Goal: Information Seeking & Learning: Learn about a topic

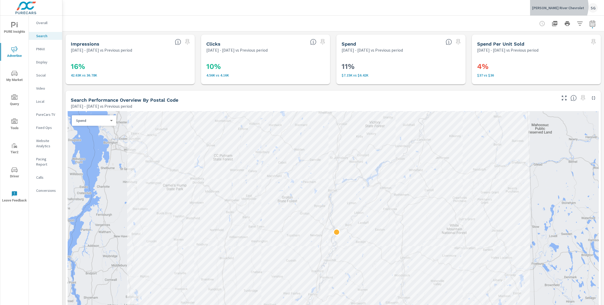
click at [577, 6] on p "[PERSON_NAME] River Chevrolet" at bounding box center [558, 8] width 52 height 5
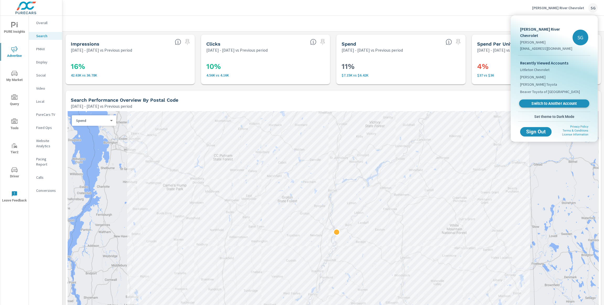
click at [555, 100] on link "Switch to Another Account" at bounding box center [554, 104] width 70 height 8
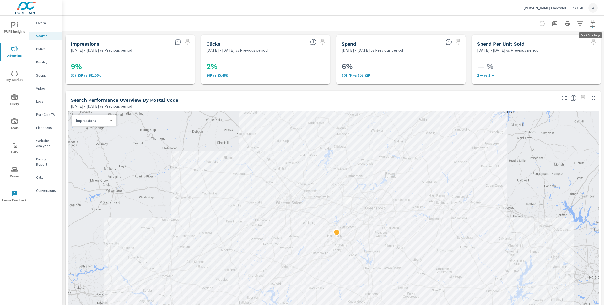
click at [595, 27] on button "button" at bounding box center [593, 23] width 10 height 10
select select "Previous period"
click at [567, 45] on select "Custom Yesterday Last week Last 7 days Last 14 days Last 30 days Last 45 days L…" at bounding box center [551, 45] width 57 height 10
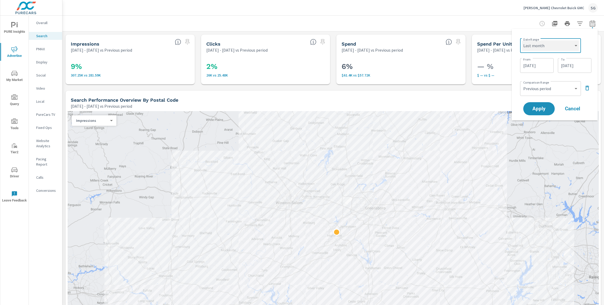
click at [523, 40] on select "Custom Yesterday Last week Last 7 days Last 14 days Last 30 days Last 45 days L…" at bounding box center [551, 45] width 57 height 10
select select "Last month"
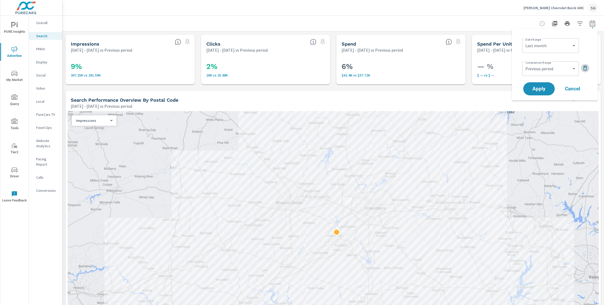
click at [584, 69] on icon "button" at bounding box center [585, 68] width 6 height 6
click at [542, 74] on span "Apply" at bounding box center [540, 74] width 22 height 5
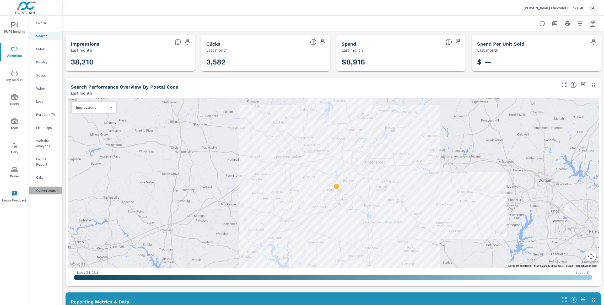
click at [40, 188] on p "Conversions" at bounding box center [47, 190] width 22 height 5
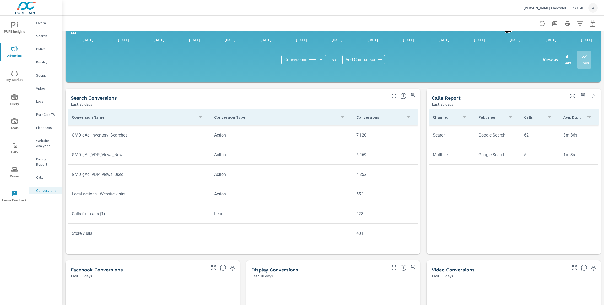
scroll to position [167, 0]
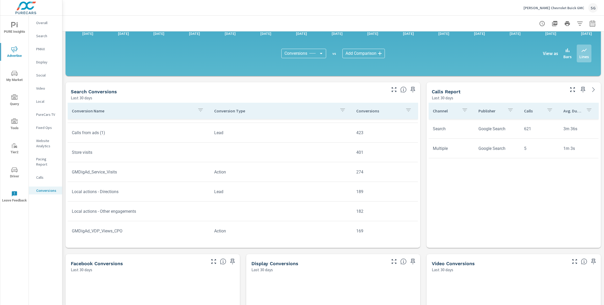
scroll to position [76, 0]
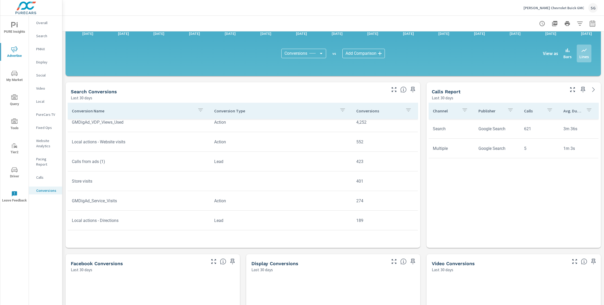
scroll to position [23, 0]
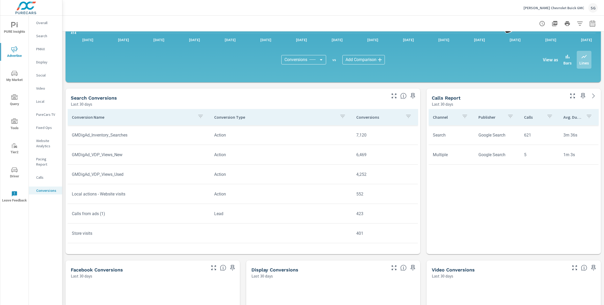
scroll to position [164, 0]
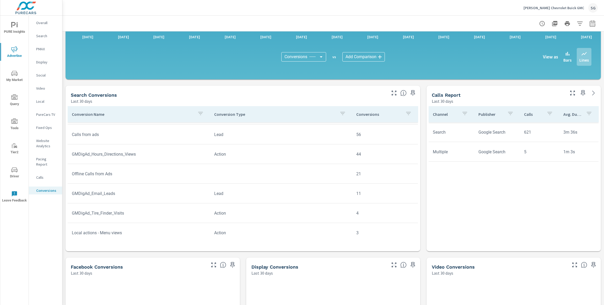
scroll to position [255, 0]
click at [202, 114] on icon "button" at bounding box center [201, 113] width 6 height 6
click at [189, 151] on input "Search" at bounding box center [201, 150] width 60 height 10
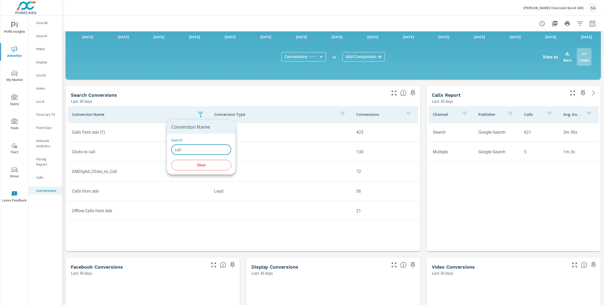
type input "call"
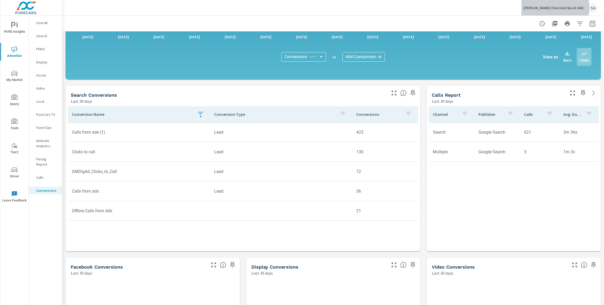
click at [554, 8] on p "Vann York Chevrolet Buick GMC" at bounding box center [554, 8] width 61 height 5
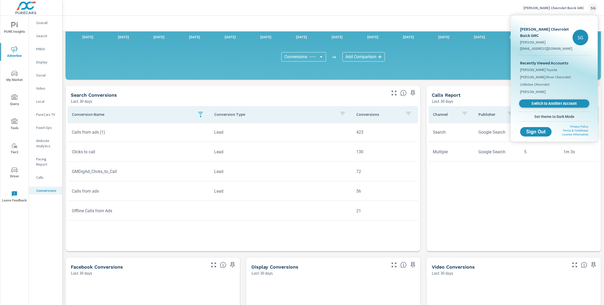
click at [539, 103] on span "Switch to Another Account" at bounding box center [554, 103] width 64 height 5
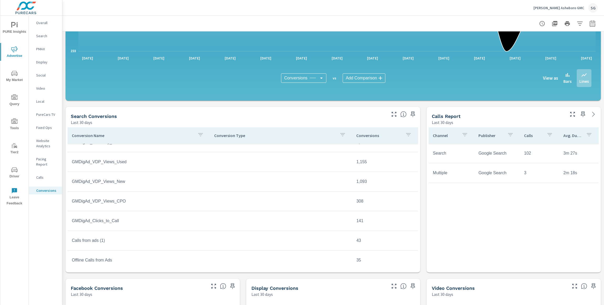
scroll to position [19, 0]
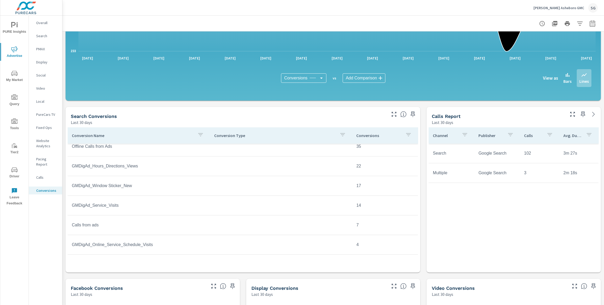
scroll to position [125, 0]
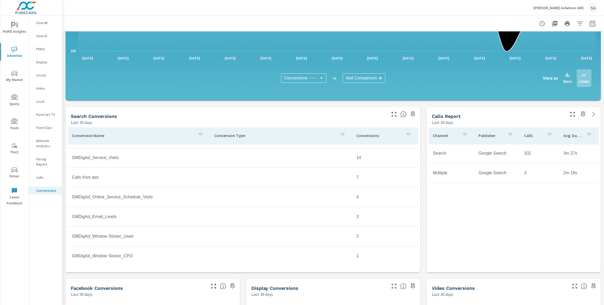
scroll to position [176, 0]
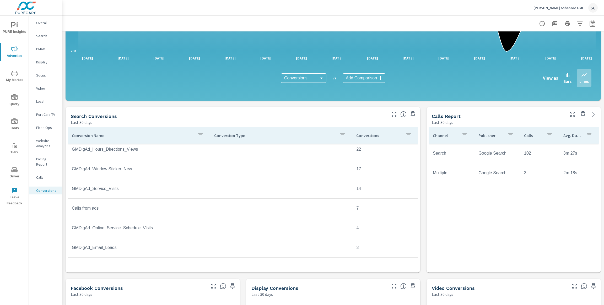
scroll to position [140, 0]
click at [198, 136] on icon "button" at bounding box center [201, 135] width 6 height 6
click at [196, 174] on input "Search" at bounding box center [201, 171] width 60 height 10
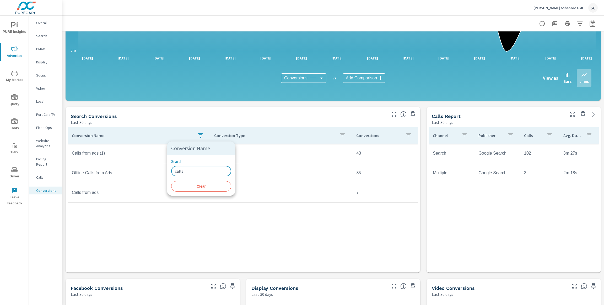
type input "calls"
click at [150, 226] on div at bounding box center [302, 152] width 604 height 305
click at [564, 8] on p "[PERSON_NAME] Asheboro GMC" at bounding box center [559, 8] width 51 height 5
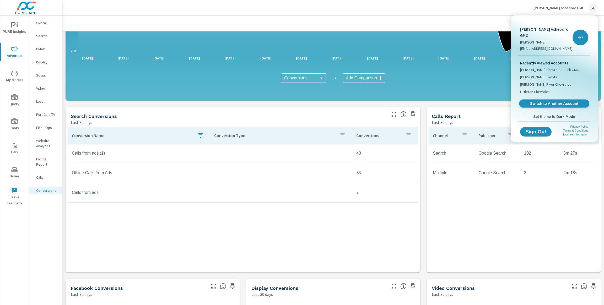
click at [532, 101] on span "Switch to Another Account" at bounding box center [554, 103] width 64 height 5
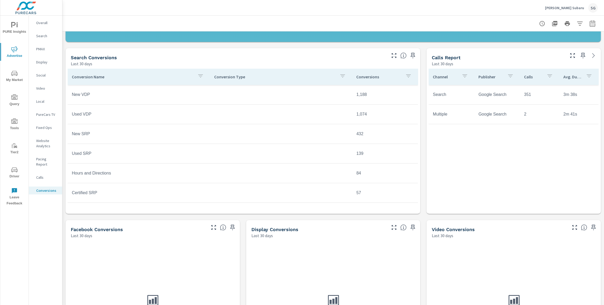
scroll to position [198, 0]
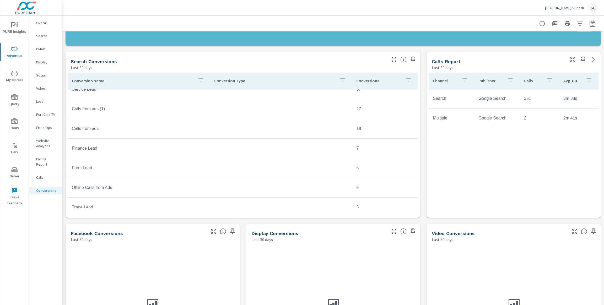
scroll to position [137, 0]
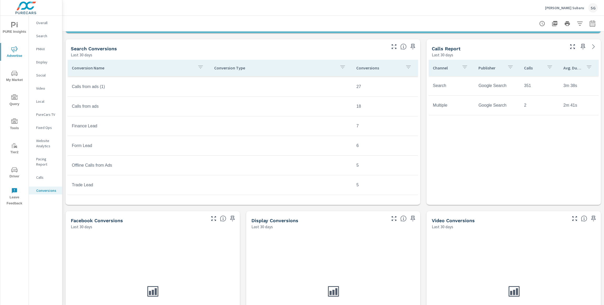
scroll to position [196, 0]
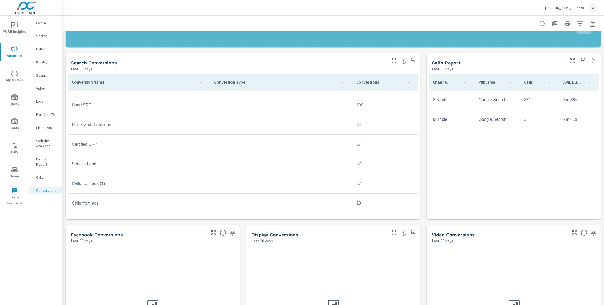
scroll to position [53, 0]
click at [200, 81] on icon "button" at bounding box center [201, 81] width 6 height 6
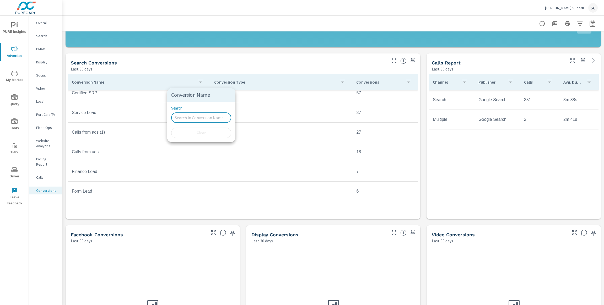
click at [191, 118] on input "Search" at bounding box center [201, 118] width 60 height 10
type input "calls"
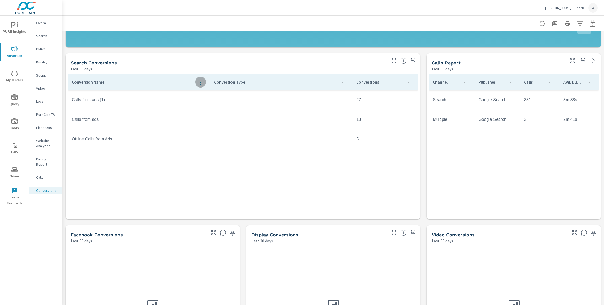
click at [201, 86] on div "button" at bounding box center [201, 82] width 6 height 8
click at [590, 26] on div at bounding box center [302, 152] width 604 height 305
click at [590, 26] on icon "button" at bounding box center [593, 23] width 6 height 6
select select "Last 30 days"
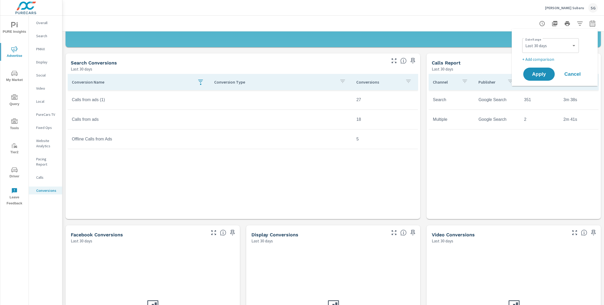
click at [545, 57] on p "+ Add comparison" at bounding box center [556, 59] width 67 height 6
select select "Previous period"
click at [540, 87] on span "Apply" at bounding box center [540, 89] width 22 height 5
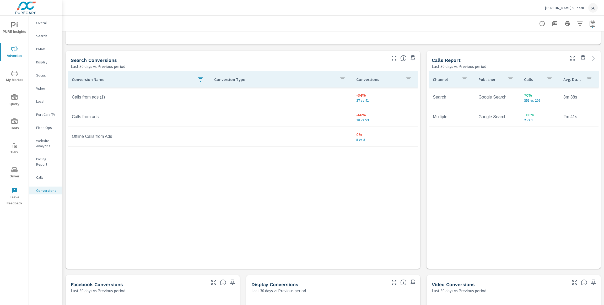
scroll to position [257, 0]
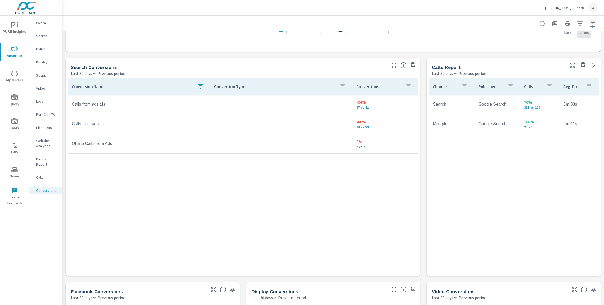
click at [42, 35] on p "Search" at bounding box center [47, 35] width 22 height 5
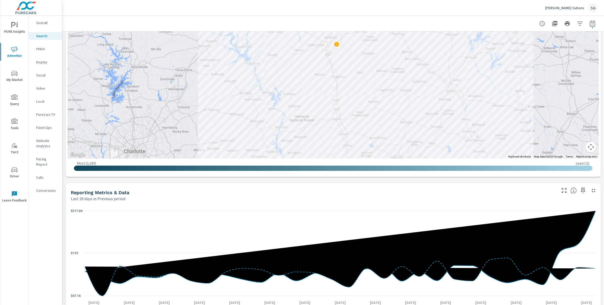
scroll to position [192, 0]
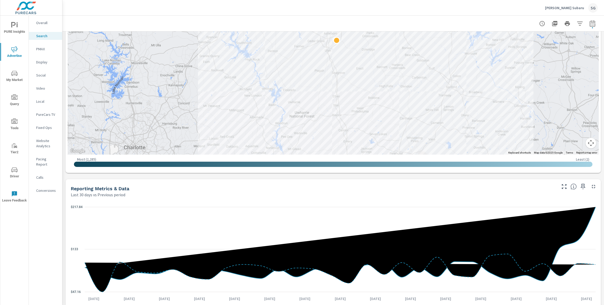
click at [46, 49] on p "PMAX" at bounding box center [47, 48] width 22 height 5
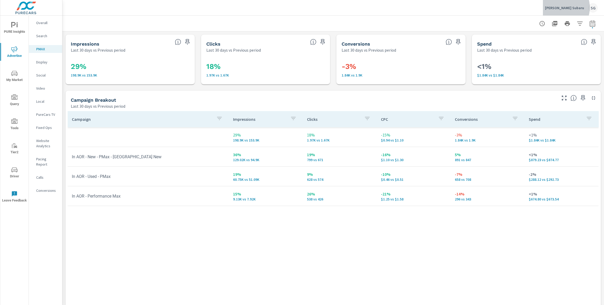
click at [571, 8] on p "[PERSON_NAME] Subaru" at bounding box center [564, 8] width 39 height 5
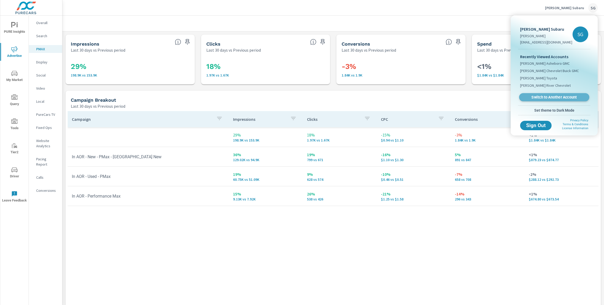
click at [535, 98] on span "Switch to Another Account" at bounding box center [554, 97] width 64 height 5
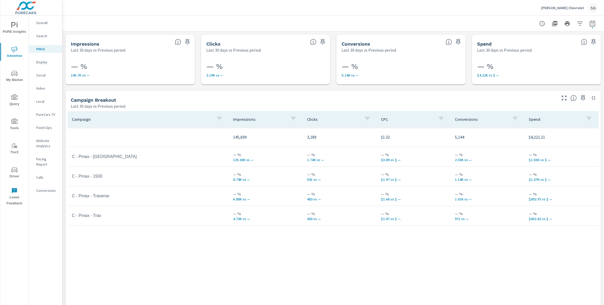
click at [41, 37] on p "Search" at bounding box center [47, 35] width 22 height 5
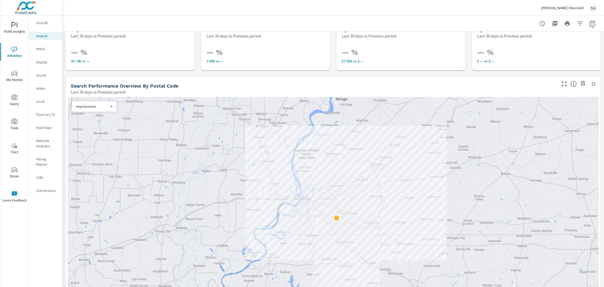
scroll to position [9, 0]
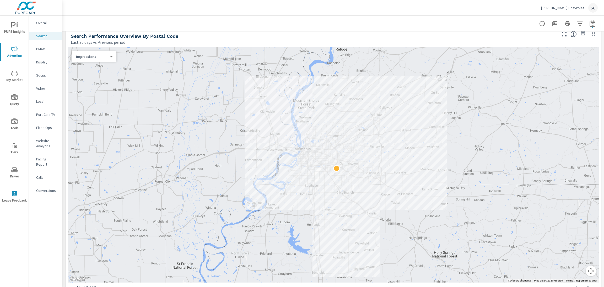
scroll to position [65, 0]
click at [47, 24] on p "Overall" at bounding box center [47, 22] width 22 height 5
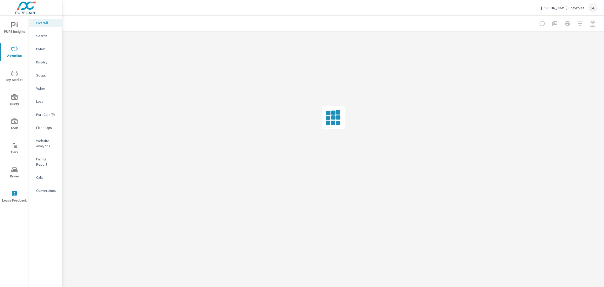
click at [15, 31] on span "PURE Insights" at bounding box center [14, 28] width 25 height 13
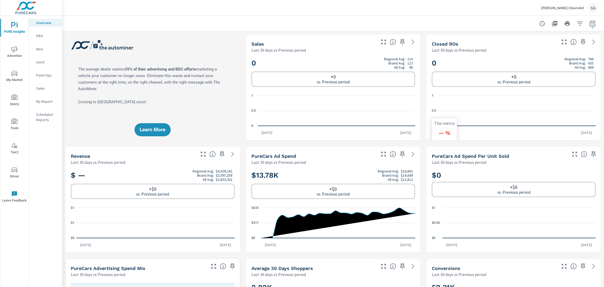
scroll to position [0, 0]
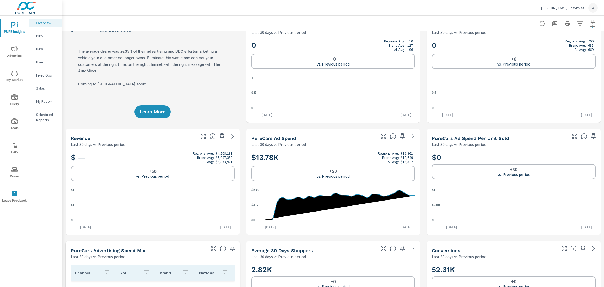
scroll to position [0, 0]
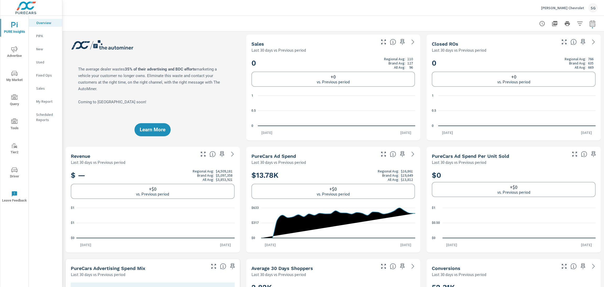
click at [18, 51] on span "Advertise" at bounding box center [14, 52] width 25 height 13
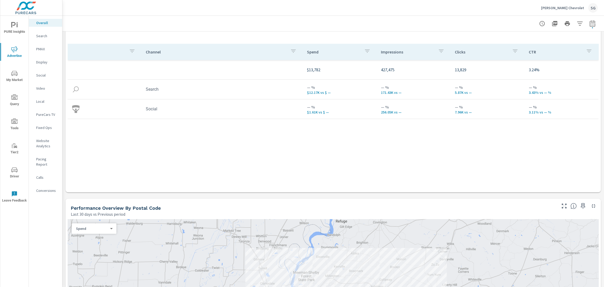
scroll to position [61, 0]
click at [45, 36] on p "Search" at bounding box center [47, 35] width 22 height 5
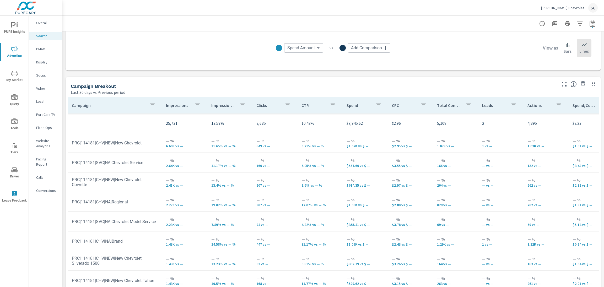
scroll to position [474, 0]
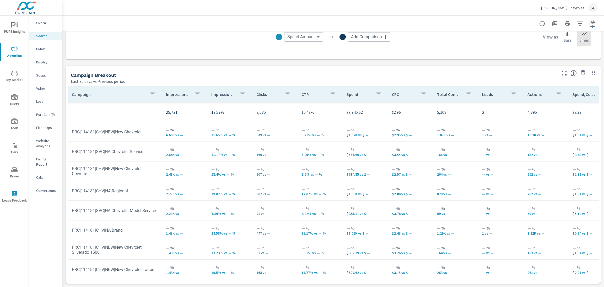
click at [42, 51] on p "PMAX" at bounding box center [47, 48] width 22 height 5
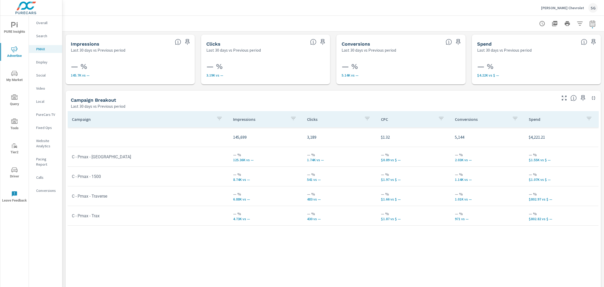
click at [7, 27] on span "PURE Insights" at bounding box center [14, 28] width 25 height 13
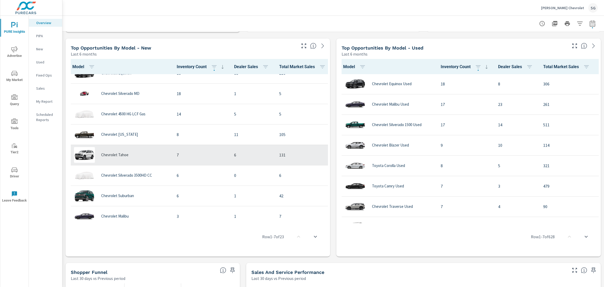
scroll to position [74, 0]
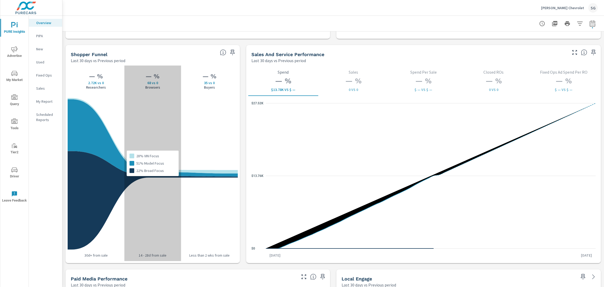
scroll to position [663, 0]
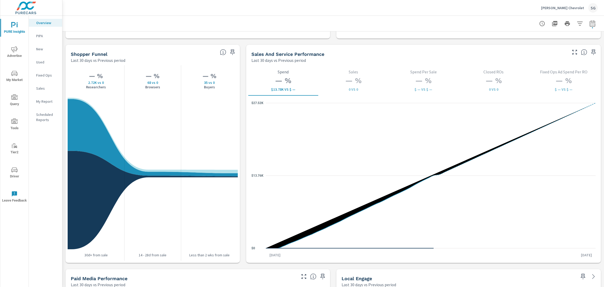
click at [14, 52] on span "Advertise" at bounding box center [14, 52] width 25 height 13
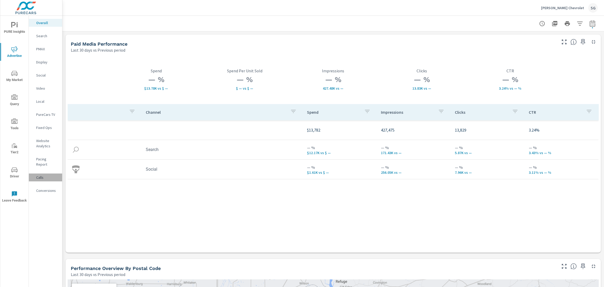
click at [45, 175] on p "Calls" at bounding box center [47, 177] width 22 height 5
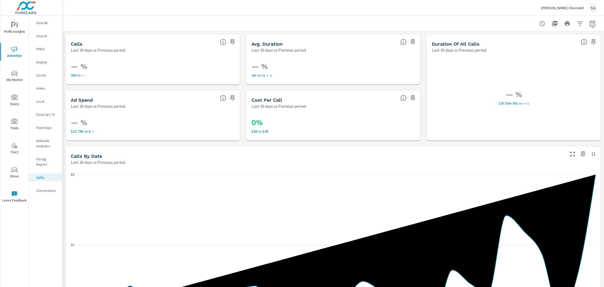
click at [580, 23] on icon "button" at bounding box center [580, 23] width 6 height 6
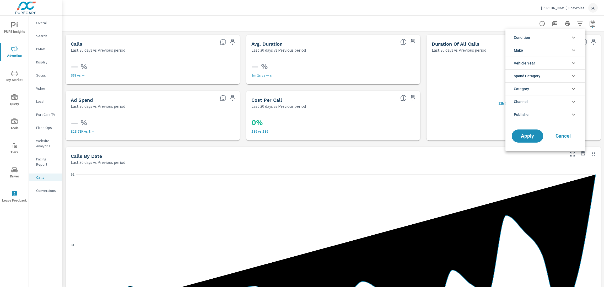
click at [551, 39] on li "Condition" at bounding box center [546, 37] width 80 height 13
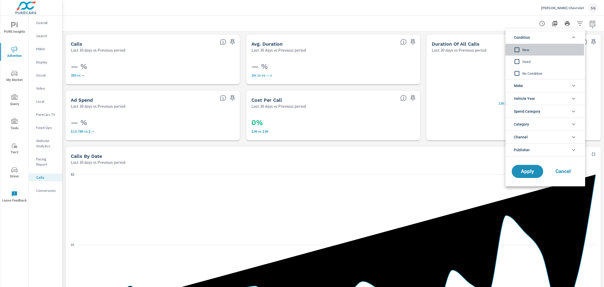
click at [520, 51] on input "filter options" at bounding box center [517, 49] width 11 height 11
click at [529, 175] on button "Apply" at bounding box center [527, 172] width 33 height 14
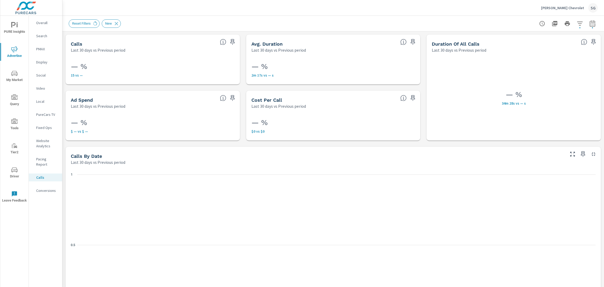
click at [43, 188] on p "Conversions" at bounding box center [47, 190] width 22 height 5
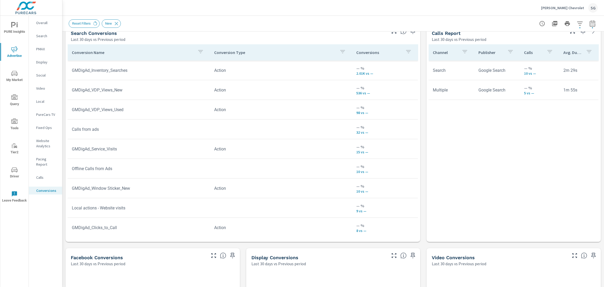
scroll to position [287, 0]
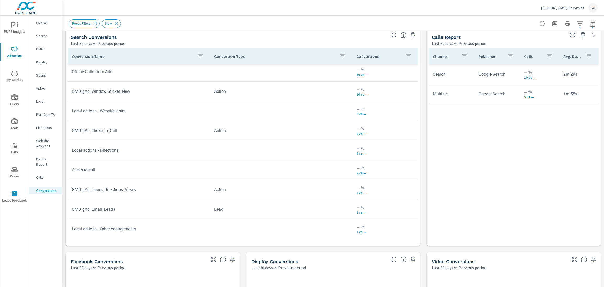
scroll to position [104, 0]
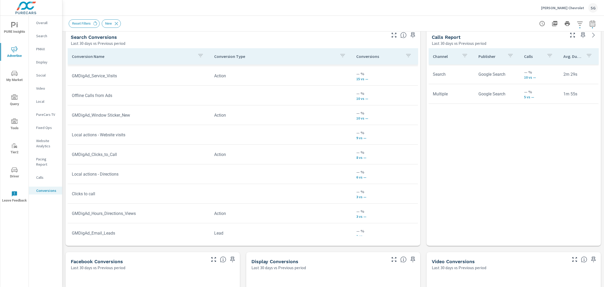
scroll to position [76, 0]
click at [118, 24] on icon at bounding box center [117, 24] width 6 height 6
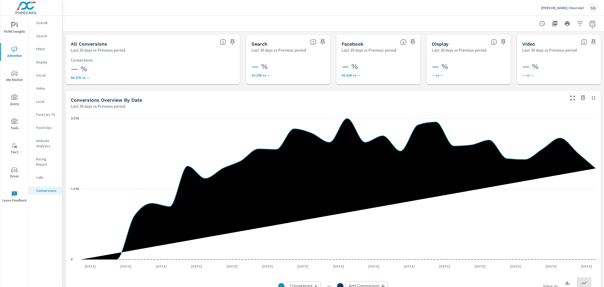
click at [118, 91] on div "Conversions Overview By Date Last 30 days vs Previous period" at bounding box center [316, 100] width 501 height 19
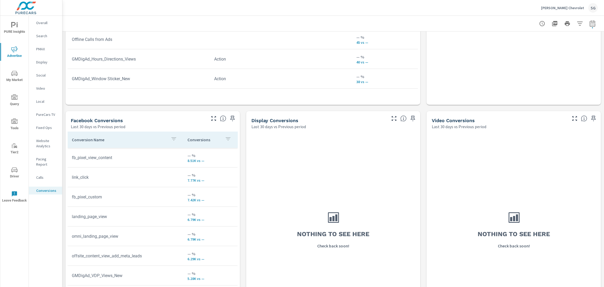
scroll to position [442, 0]
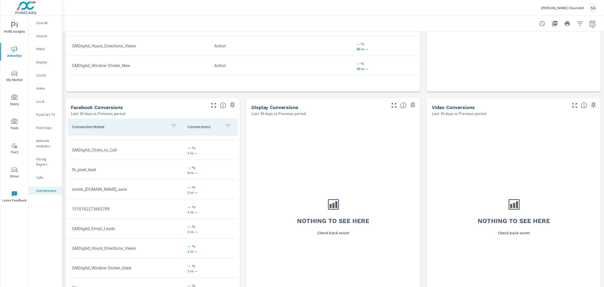
scroll to position [370, 0]
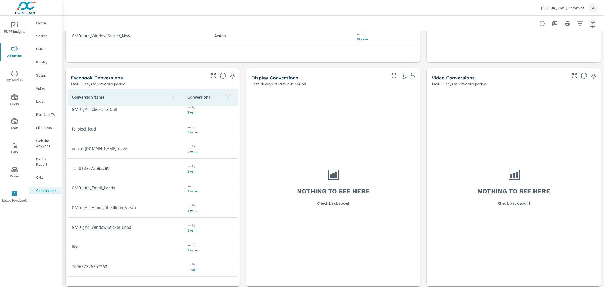
scroll to position [474, 0]
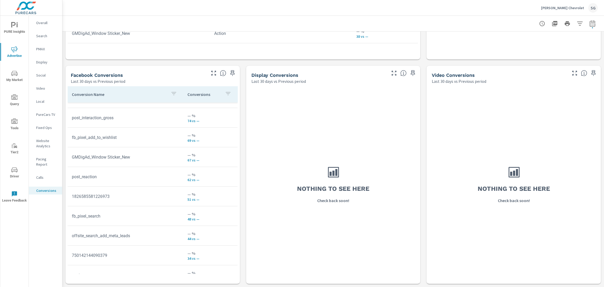
scroll to position [42, 0]
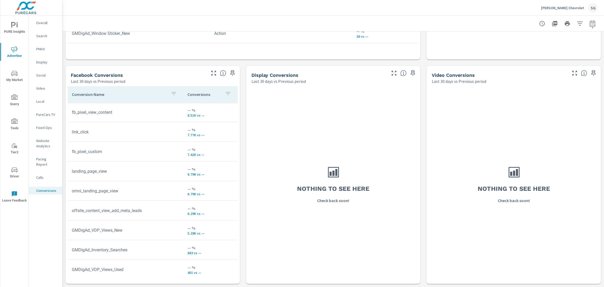
click at [43, 50] on p "PMAX" at bounding box center [47, 48] width 22 height 5
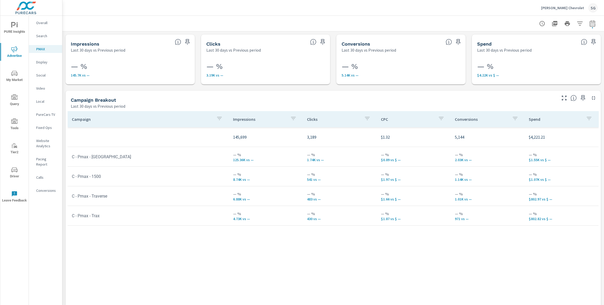
click at [578, 10] on div "Chuck Hutton Chevrolet SG" at bounding box center [569, 7] width 57 height 9
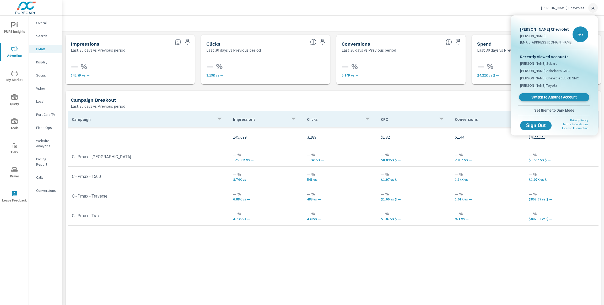
click at [555, 100] on link "Switch to Another Account" at bounding box center [554, 97] width 70 height 8
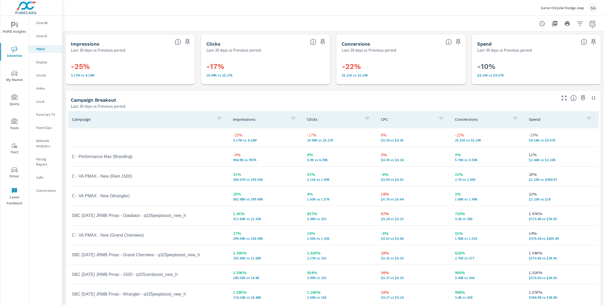
click at [44, 38] on p "Search" at bounding box center [47, 35] width 22 height 5
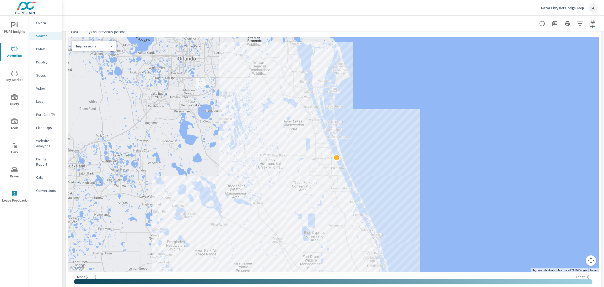
scroll to position [76, 0]
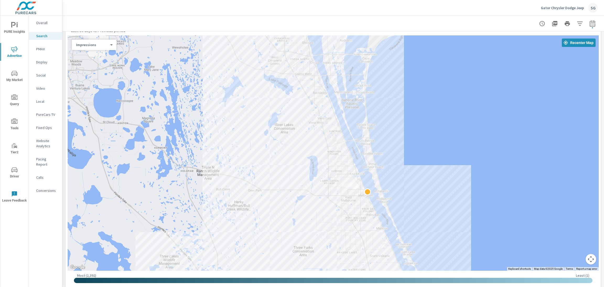
drag, startPoint x: 471, startPoint y: 122, endPoint x: 403, endPoint y: 121, distance: 67.9
click at [403, 121] on div at bounding box center [333, 153] width 531 height 236
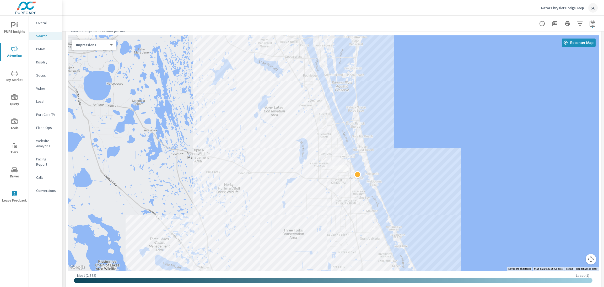
drag, startPoint x: 427, startPoint y: 145, endPoint x: 417, endPoint y: 127, distance: 20.8
click at [417, 127] on div at bounding box center [333, 153] width 531 height 236
click at [399, 120] on div at bounding box center [333, 153] width 531 height 236
click at [37, 22] on p "Overall" at bounding box center [47, 22] width 22 height 5
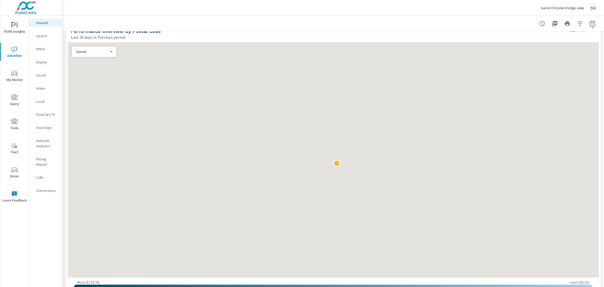
scroll to position [234, 0]
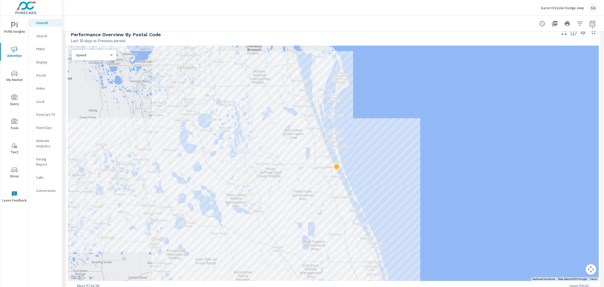
click at [105, 56] on body "PURE Insights Advertise My Market Query Tools Tier2 Driver Leave Feedback Overa…" at bounding box center [302, 143] width 604 height 287
click at [102, 66] on li "Sales" at bounding box center [92, 63] width 40 height 8
click at [44, 38] on p "Search" at bounding box center [47, 35] width 22 height 5
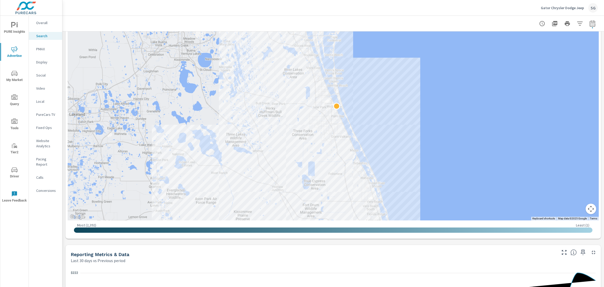
scroll to position [127, 0]
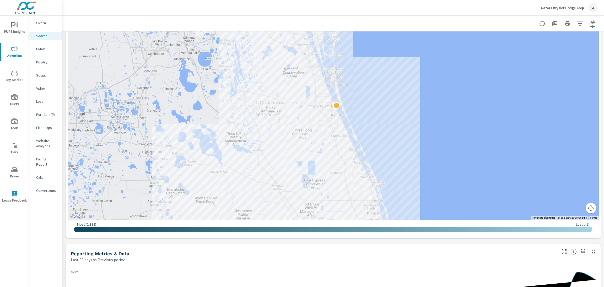
click at [86, 243] on div "Impressions Last 30 days vs Previous period 18% 19.48K vs 16.5K Clicks Last 30 …" at bounding box center [333, 270] width 542 height 730
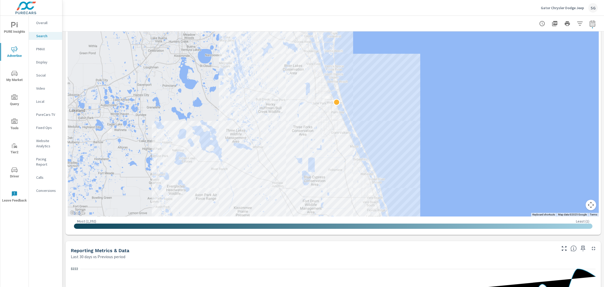
scroll to position [123, 0]
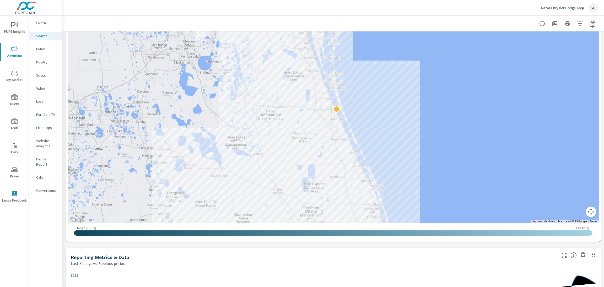
click at [160, 244] on div "Impressions Last 30 days vs Previous period 18% 19.48K vs 16.5K Clicks Last 30 …" at bounding box center [333, 273] width 542 height 730
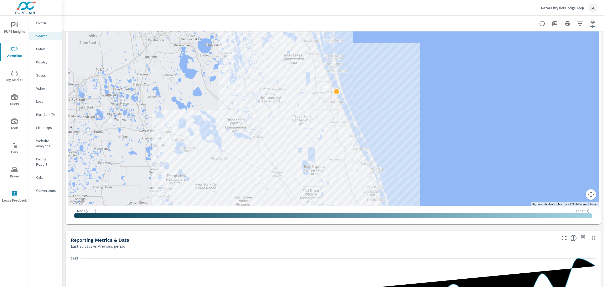
scroll to position [136, 0]
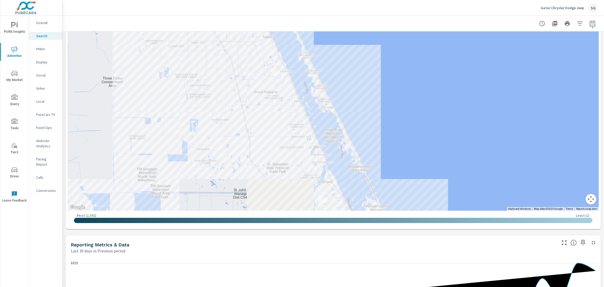
drag, startPoint x: 294, startPoint y: 142, endPoint x: 359, endPoint y: 49, distance: 113.3
click at [359, 49] on div at bounding box center [333, 93] width 531 height 236
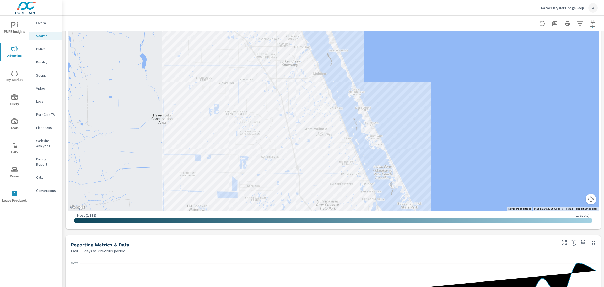
drag, startPoint x: 361, startPoint y: 102, endPoint x: 411, endPoint y: 140, distance: 62.6
click at [411, 140] on div at bounding box center [609, 276] width 453 height 293
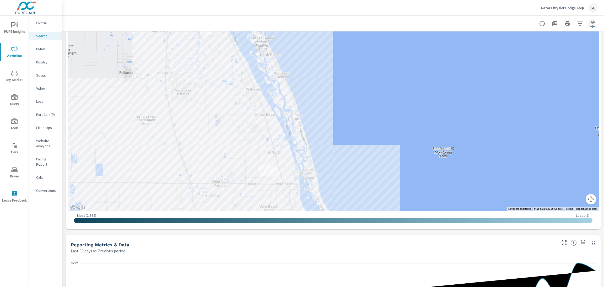
drag, startPoint x: 411, startPoint y: 140, endPoint x: 246, endPoint y: -66, distance: 263.9
click at [246, 0] on html "PURE Insights Advertise My Market Query Tools Tier2 Driver Leave Feedback Overa…" at bounding box center [302, 143] width 604 height 287
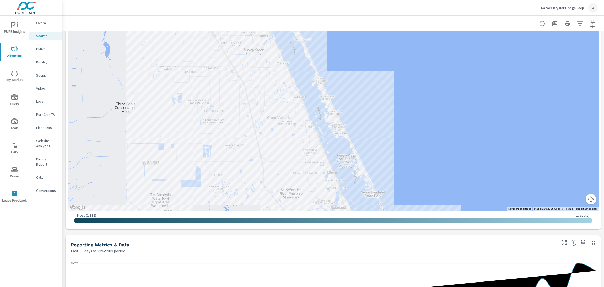
drag, startPoint x: 334, startPoint y: 123, endPoint x: 463, endPoint y: 317, distance: 232.7
click at [463, 287] on html "PURE Insights Advertise My Market Query Tools Tier2 Driver Leave Feedback Overa…" at bounding box center [302, 143] width 604 height 287
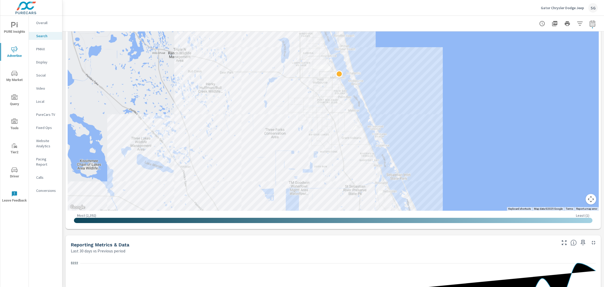
drag, startPoint x: 391, startPoint y: 93, endPoint x: 418, endPoint y: 99, distance: 27.7
click at [418, 99] on div at bounding box center [585, 245] width 453 height 293
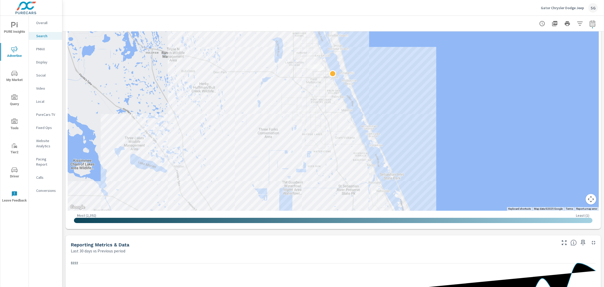
drag, startPoint x: 418, startPoint y: 99, endPoint x: 412, endPoint y: 99, distance: 6.0
click at [412, 99] on div at bounding box center [553, 239] width 453 height 293
click at [136, 232] on div "Impressions Last 30 days vs Previous period 18% 19.48K vs 16.5K Clicks Last 30 …" at bounding box center [333, 261] width 542 height 730
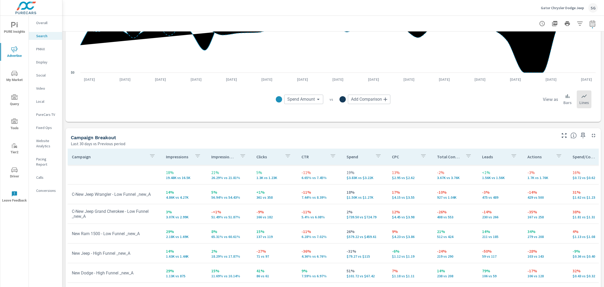
scroll to position [474, 0]
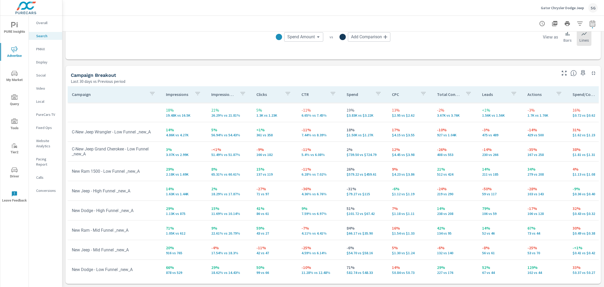
click at [201, 72] on div "Campaign Breakout" at bounding box center [313, 75] width 485 height 6
click at [47, 50] on p "PMAX" at bounding box center [47, 48] width 22 height 5
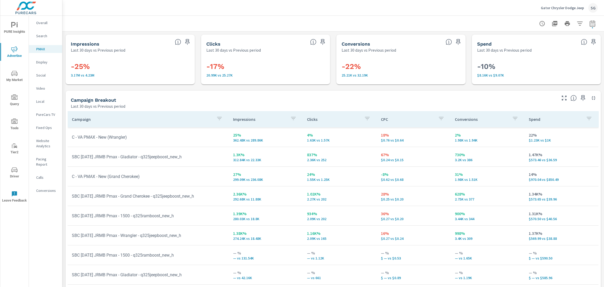
scroll to position [61, 0]
click at [120, 90] on div "Impressions Last 30 days vs Previous period -25% 3.17M vs 4.23M Clicks Last 30 …" at bounding box center [333, 171] width 542 height 281
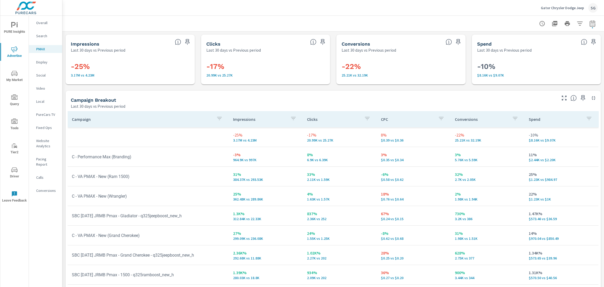
click at [188, 89] on div "Impressions Last 30 days vs Previous period -25% 3.17M vs 4.23M Clicks Last 30 …" at bounding box center [333, 171] width 542 height 281
click at [219, 119] on icon "button" at bounding box center [219, 118] width 6 height 6
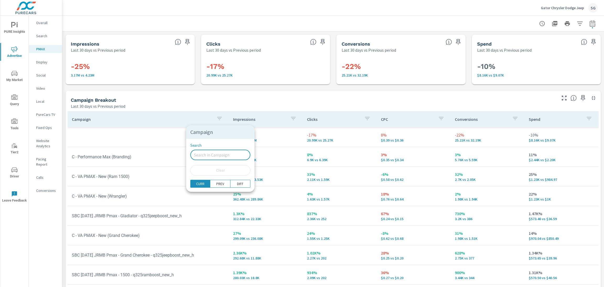
click at [211, 156] on input "Search" at bounding box center [220, 155] width 60 height 10
type input "c"
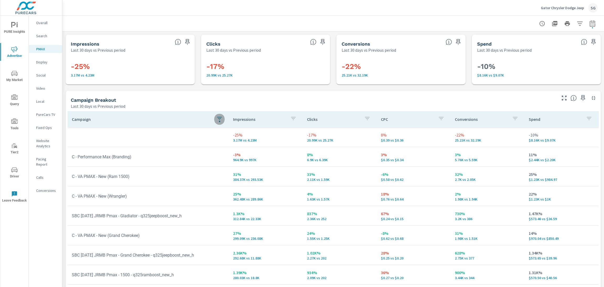
click at [220, 119] on icon "button" at bounding box center [219, 118] width 6 height 6
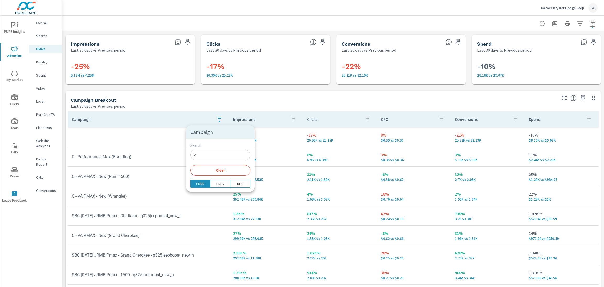
click at [205, 156] on input "c" at bounding box center [220, 155] width 60 height 10
type input "C-"
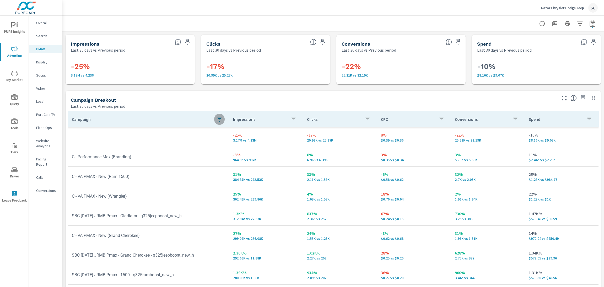
click at [221, 119] on icon "button" at bounding box center [219, 118] width 6 height 6
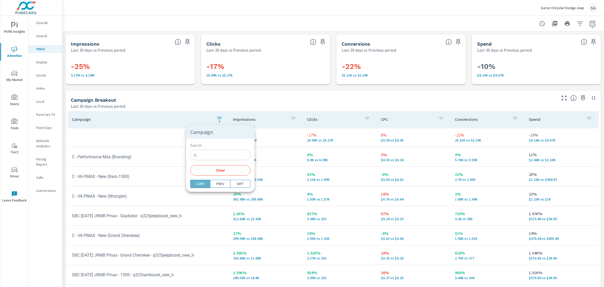
click at [204, 182] on span "CURR" at bounding box center [200, 183] width 16 height 5
click at [216, 183] on p "PREV" at bounding box center [220, 183] width 8 height 5
click at [205, 184] on button "CURR" at bounding box center [200, 184] width 20 height 8
click at [208, 174] on button "Clear" at bounding box center [220, 170] width 60 height 10
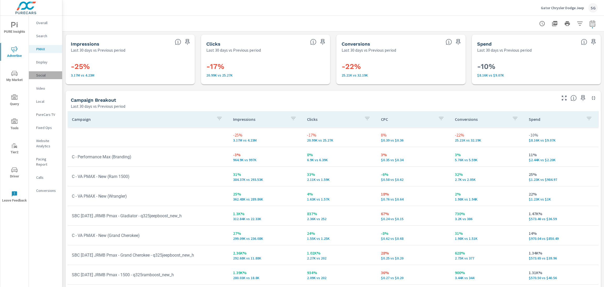
click at [45, 76] on p "Social" at bounding box center [47, 75] width 22 height 5
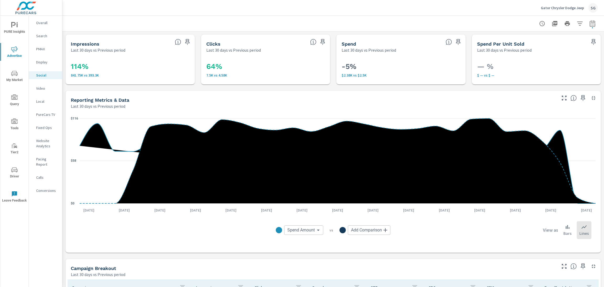
click at [67, 88] on div "Impressions Last 30 days vs Previous period 114% 841.75K vs 393.3K Clicks Last …" at bounding box center [333, 255] width 542 height 449
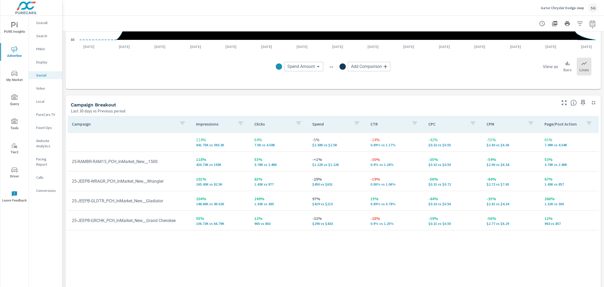
scroll to position [193, 0]
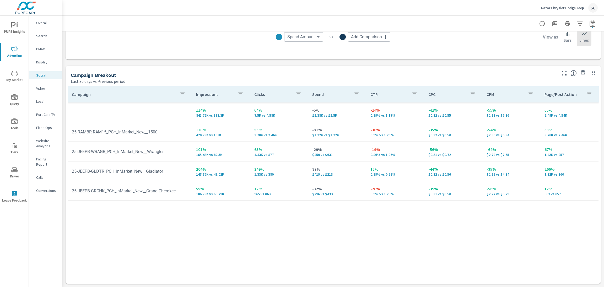
click at [54, 188] on p "Conversions" at bounding box center [47, 190] width 22 height 5
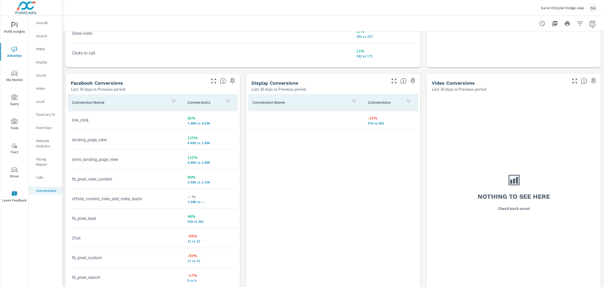
scroll to position [474, 0]
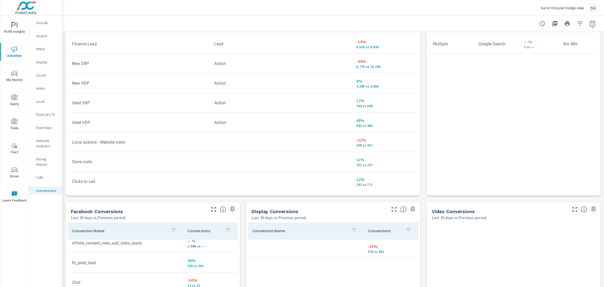
scroll to position [337, 0]
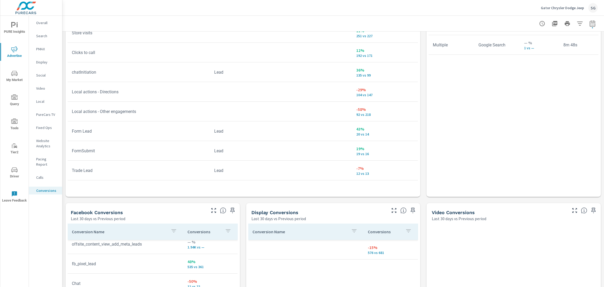
scroll to position [119, 0]
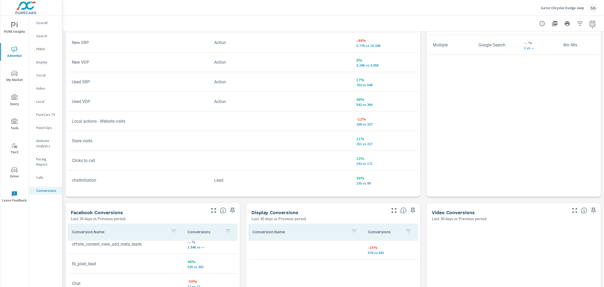
scroll to position [22, 0]
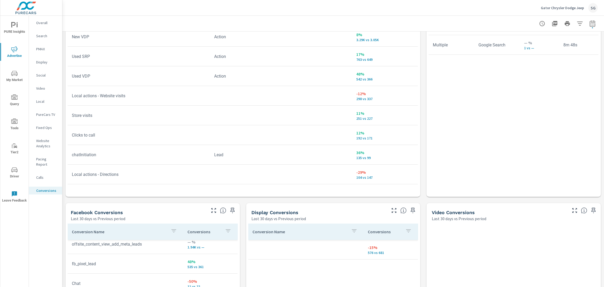
scroll to position [47, 0]
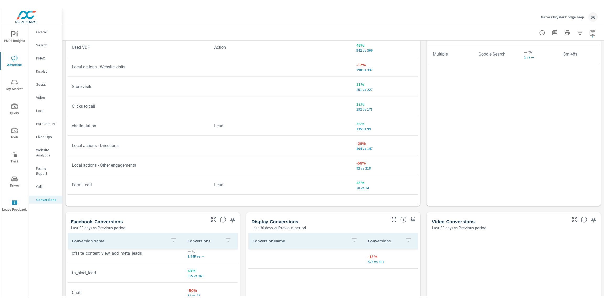
scroll to position [90, 0]
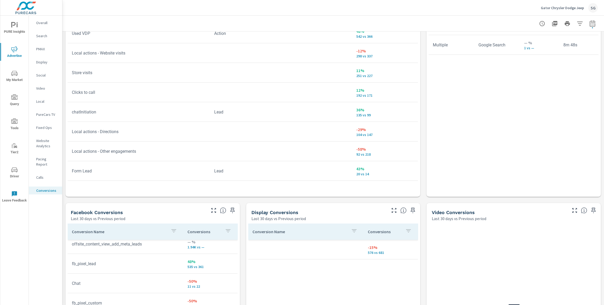
click at [573, 10] on p "Gator Chrysler Dodge Jeep" at bounding box center [562, 8] width 43 height 5
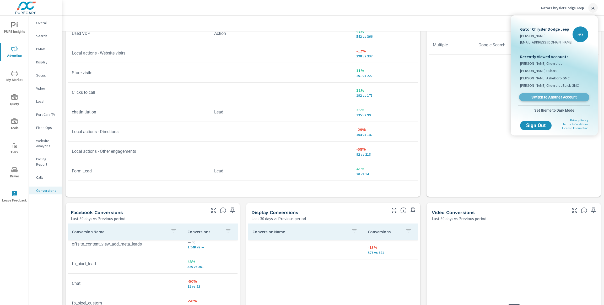
click at [544, 97] on span "Switch to Another Account" at bounding box center [554, 97] width 64 height 5
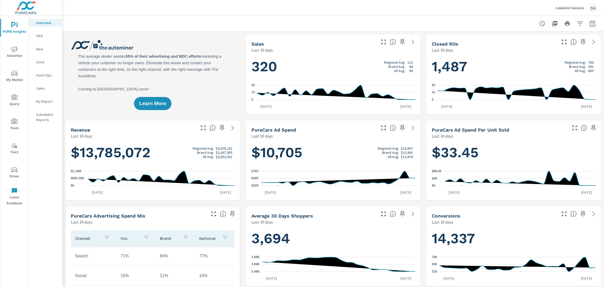
scroll to position [0, 0]
click at [592, 24] on icon "button" at bounding box center [593, 23] width 6 height 6
select select "Last 30 days"
click at [545, 60] on p "+ Add comparison" at bounding box center [556, 59] width 67 height 6
select select "Previous period"
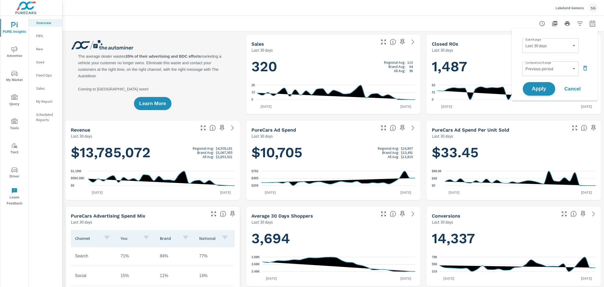
click at [542, 92] on button "Apply" at bounding box center [539, 89] width 33 height 14
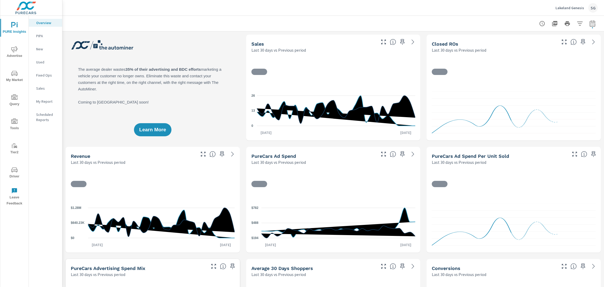
scroll to position [0, 0]
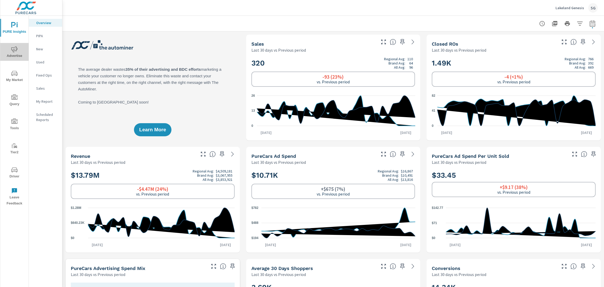
click at [20, 57] on span "Advertise" at bounding box center [14, 52] width 25 height 13
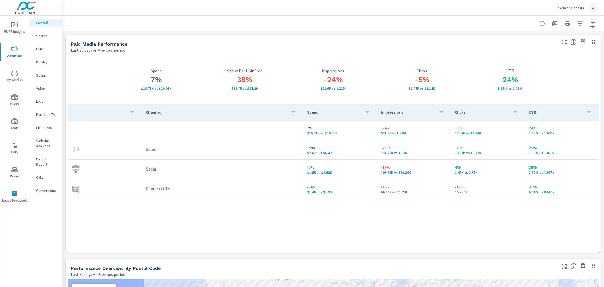
click at [207, 26] on div at bounding box center [333, 23] width 529 height 15
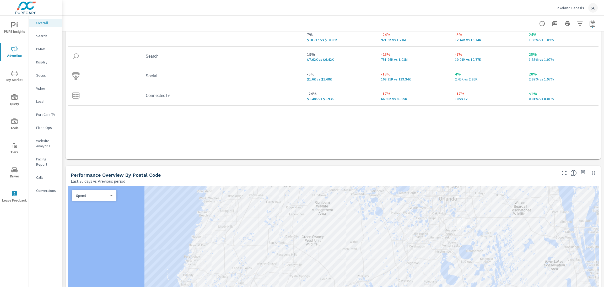
scroll to position [95, 0]
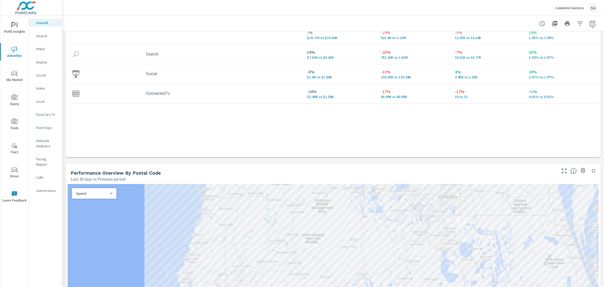
click at [45, 38] on p "Search" at bounding box center [47, 35] width 22 height 5
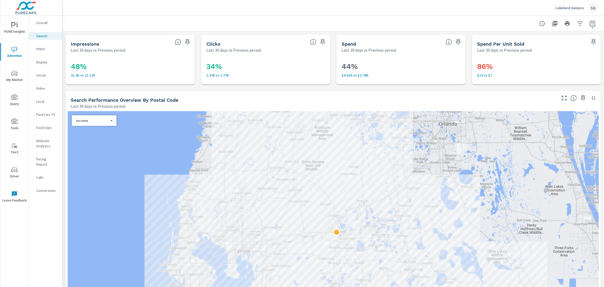
click at [41, 50] on p "PMAX" at bounding box center [47, 48] width 22 height 5
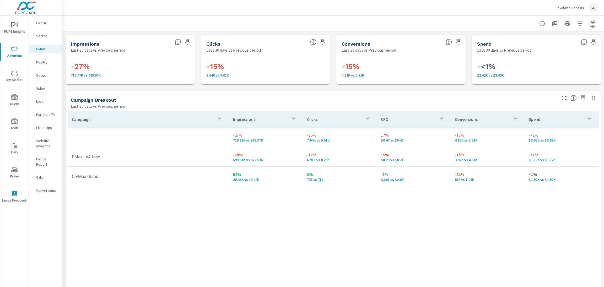
click at [44, 38] on p "Search" at bounding box center [47, 35] width 22 height 5
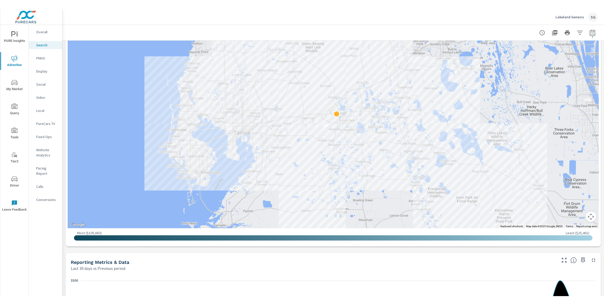
scroll to position [129, 0]
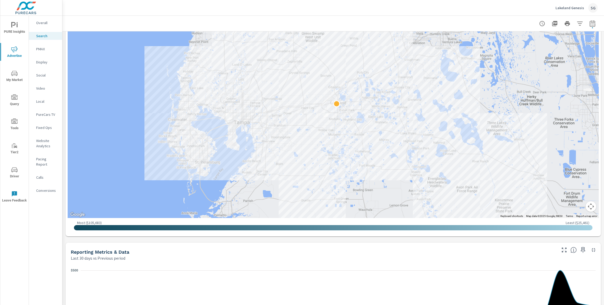
click at [164, 240] on div "Impressions Last 30 days vs Previous period 48% 31.3K vs 21.11K Clicks Last 30 …" at bounding box center [333, 268] width 542 height 730
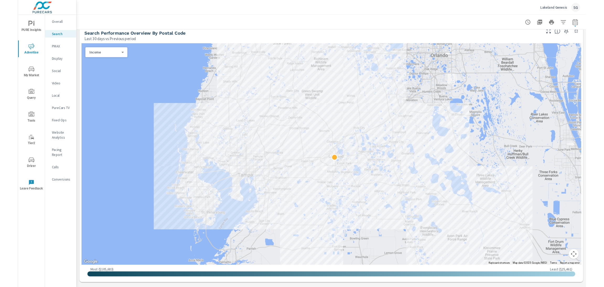
scroll to position [62, 0]
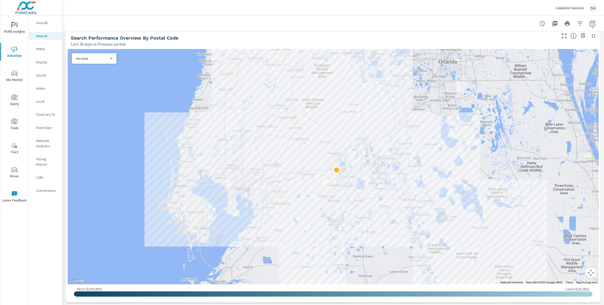
click at [92, 58] on body "PURE Insights Advertise My Market Query Tools Tier2 Driver Leave Feedback Overa…" at bounding box center [302, 152] width 604 height 305
click at [92, 34] on li "Clicks" at bounding box center [92, 33] width 40 height 8
click at [94, 58] on body "PURE Insights Advertise My Market Query Tools Tier2 Driver Leave Feedback Overa…" at bounding box center [302, 152] width 604 height 305
click at [98, 52] on li "Impressions" at bounding box center [92, 50] width 40 height 8
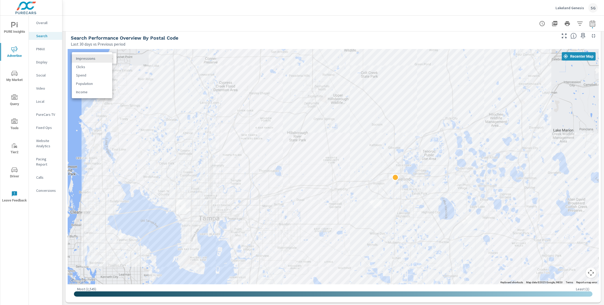
click at [88, 59] on body "PURE Insights Advertise My Market Query Tools Tier2 Driver Leave Feedback Overa…" at bounding box center [302, 152] width 604 height 305
click at [89, 89] on li "Income" at bounding box center [92, 92] width 40 height 8
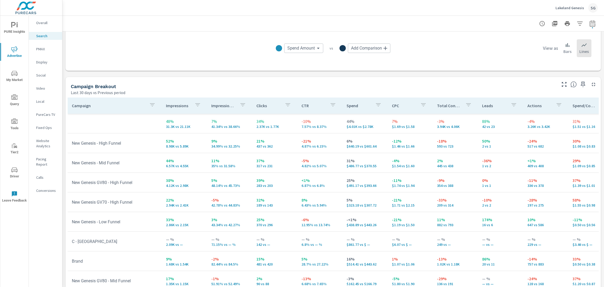
scroll to position [465, 0]
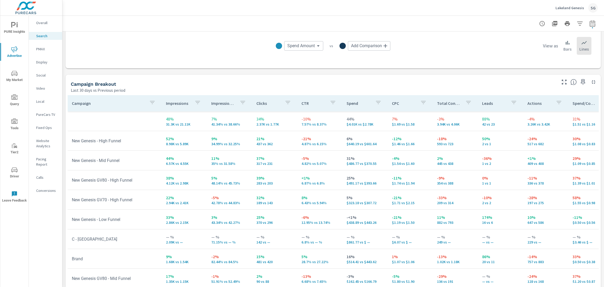
click at [150, 103] on icon "button" at bounding box center [152, 102] width 6 height 6
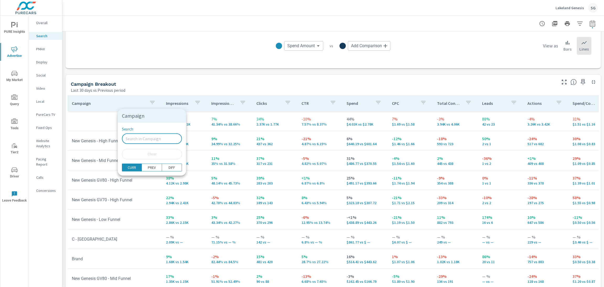
click at [141, 140] on input "Search" at bounding box center [152, 139] width 60 height 10
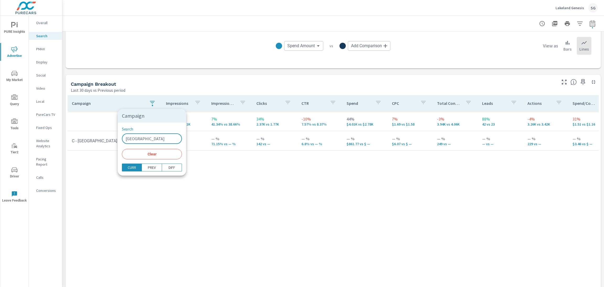
type input "Tampa"
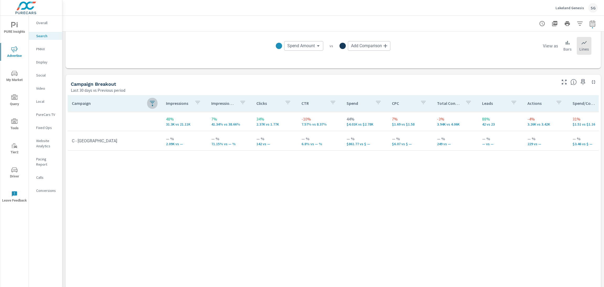
click at [41, 141] on p "Website Analytics" at bounding box center [47, 143] width 22 height 10
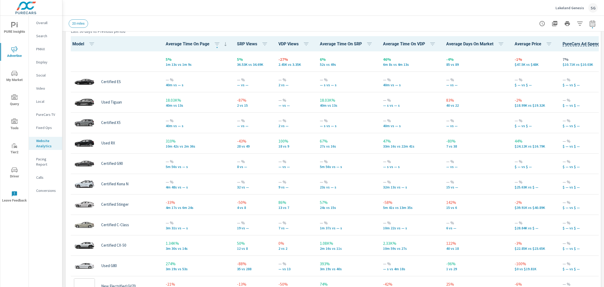
scroll to position [0, 0]
click at [581, 25] on icon "button" at bounding box center [580, 23] width 6 height 6
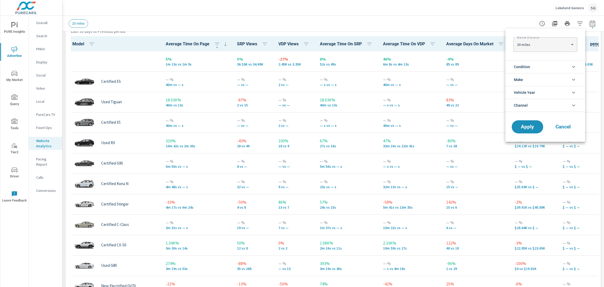
click at [539, 65] on li "Condition" at bounding box center [546, 66] width 80 height 13
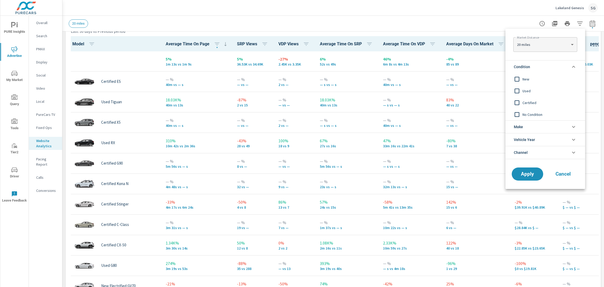
click at [524, 81] on span "New" at bounding box center [551, 79] width 57 height 6
click at [535, 179] on button "Apply" at bounding box center [527, 174] width 33 height 14
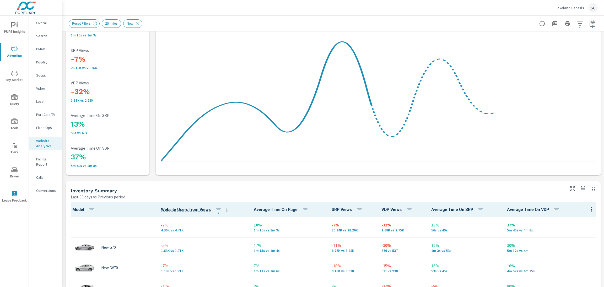
scroll to position [78, 0]
drag, startPoint x: 99, startPoint y: 100, endPoint x: 74, endPoint y: 85, distance: 28.9
click at [74, 85] on div "-32% 1.88K vs 2.75K VDP Views" at bounding box center [107, 91] width 73 height 22
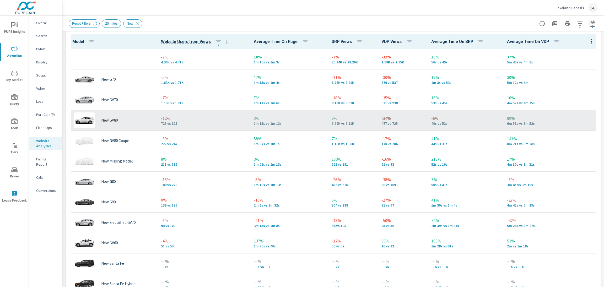
scroll to position [250, 0]
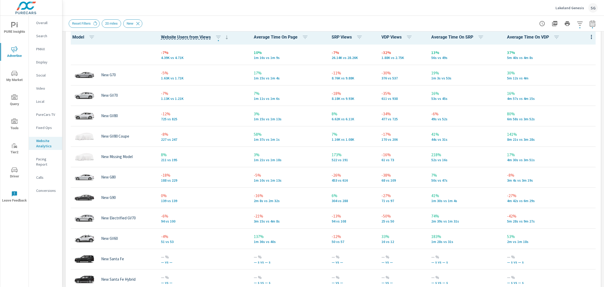
click at [46, 35] on p "Search" at bounding box center [47, 35] width 22 height 5
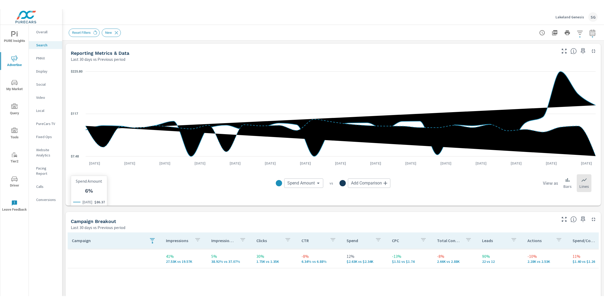
scroll to position [50, 0]
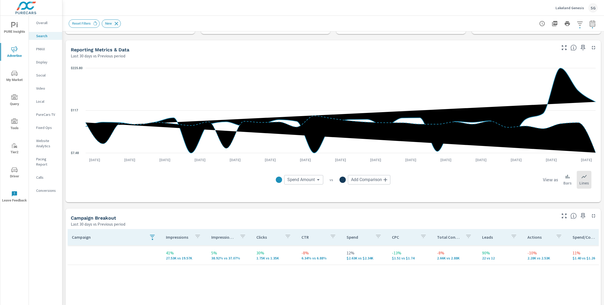
click at [118, 25] on icon at bounding box center [117, 24] width 6 height 6
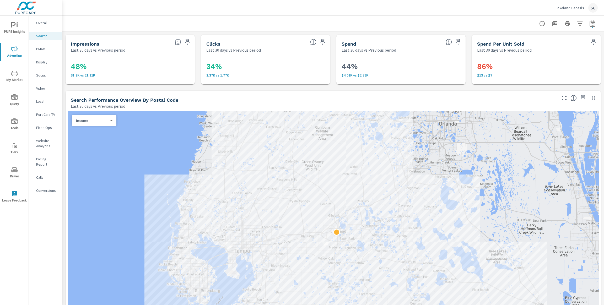
click at [47, 50] on p "PMAX" at bounding box center [47, 48] width 22 height 5
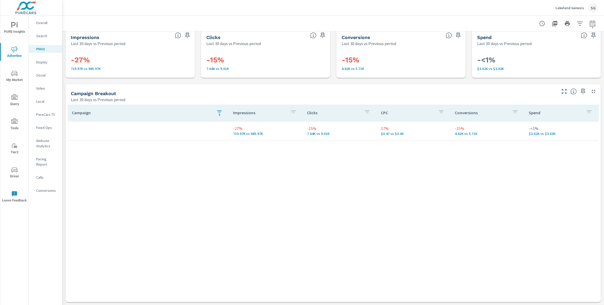
scroll to position [7, 0]
click at [221, 114] on icon "button" at bounding box center [219, 112] width 6 height 6
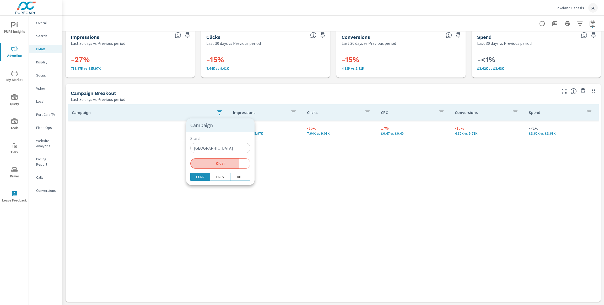
click at [214, 163] on span "Clear" at bounding box center [221, 163] width 54 height 5
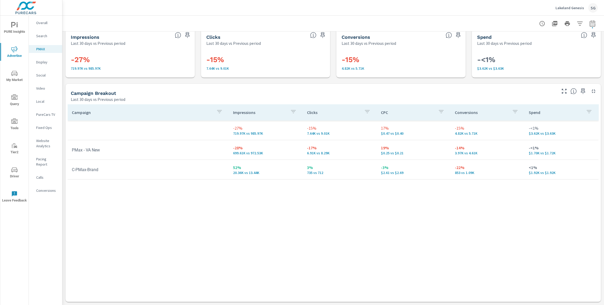
click at [41, 77] on p "Social" at bounding box center [47, 75] width 22 height 5
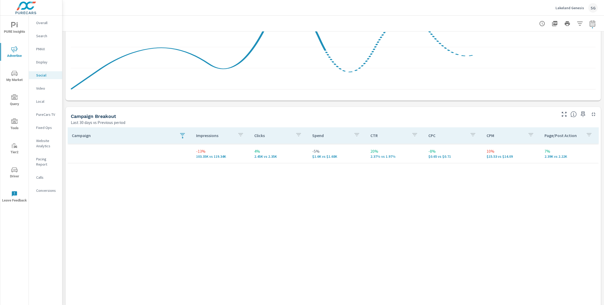
scroll to position [175, 0]
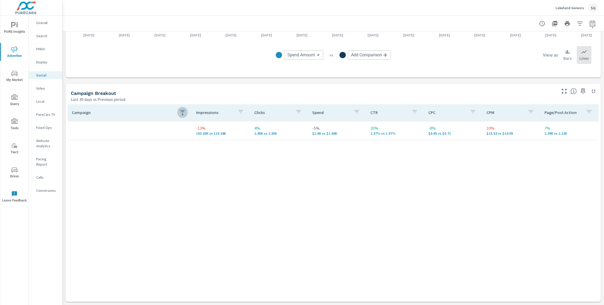
click at [181, 115] on div "button" at bounding box center [182, 113] width 6 height 8
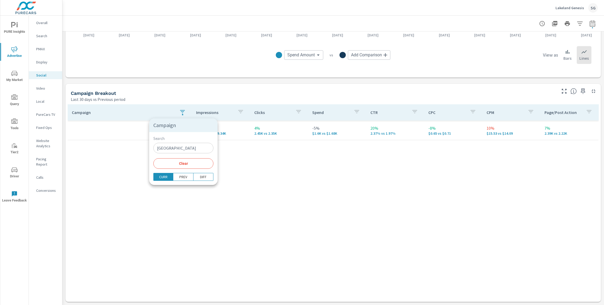
click at [174, 165] on span "Clear" at bounding box center [184, 163] width 54 height 5
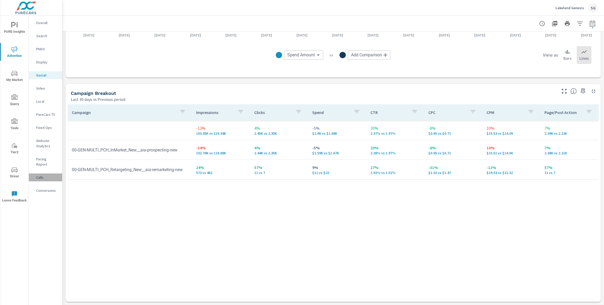
click at [41, 175] on p "Calls" at bounding box center [47, 177] width 22 height 5
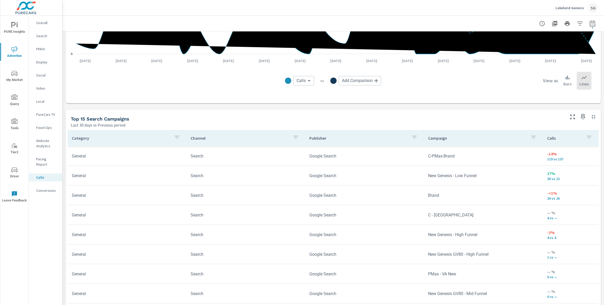
scroll to position [260, 0]
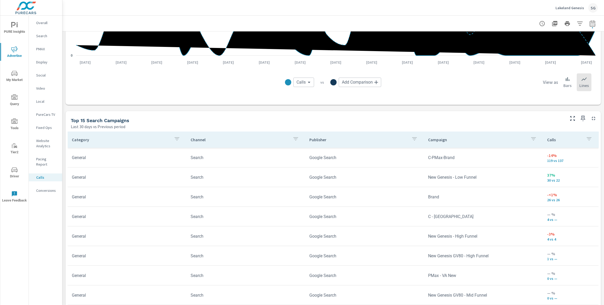
click at [53, 188] on p "Conversions" at bounding box center [47, 190] width 22 height 5
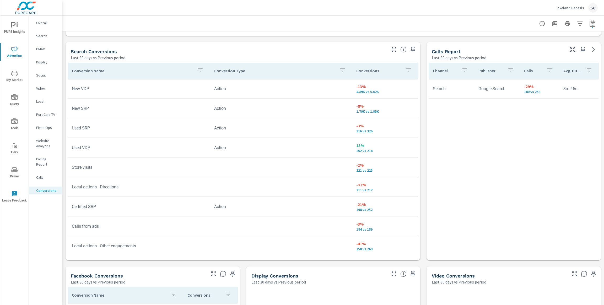
scroll to position [273, 0]
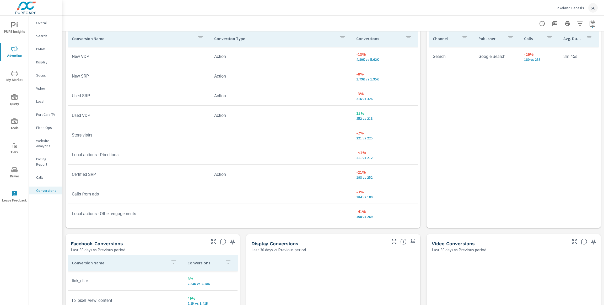
scroll to position [304, 0]
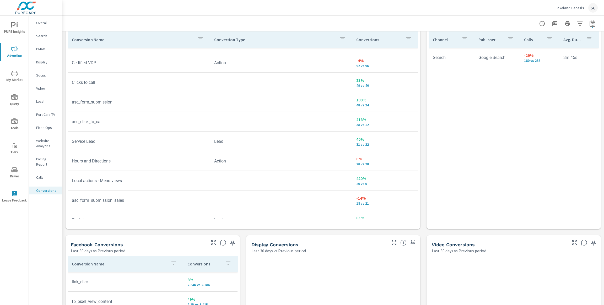
scroll to position [192, 0]
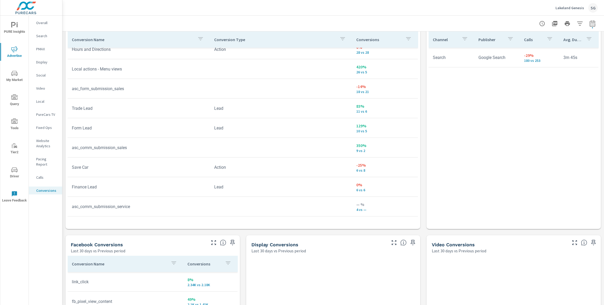
scroll to position [293, 0]
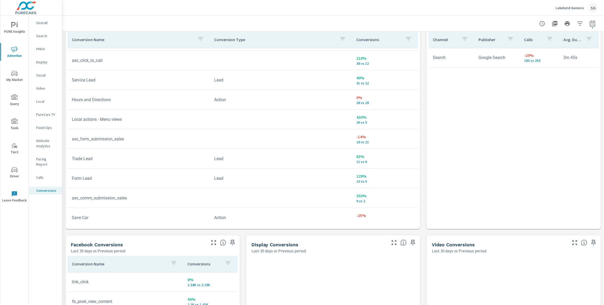
scroll to position [248, 0]
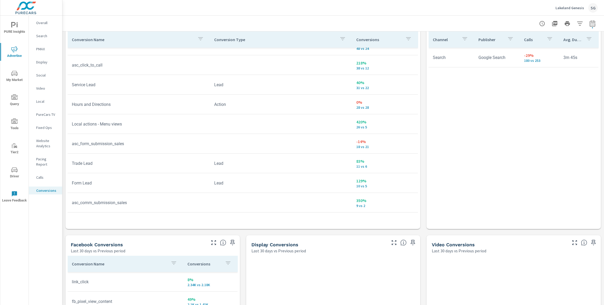
click at [594, 22] on icon "button" at bounding box center [593, 23] width 6 height 6
select select "Last 30 days"
select select "Previous period"
click at [594, 22] on icon "button" at bounding box center [593, 23] width 6 height 6
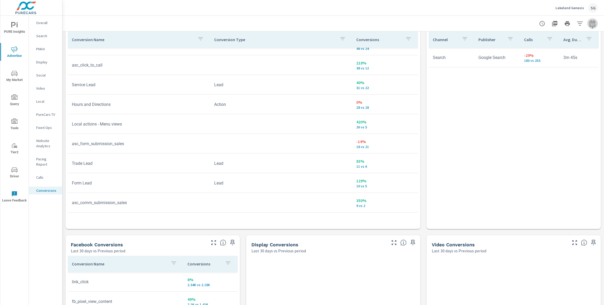
select select "Last 30 days"
select select "Previous period"
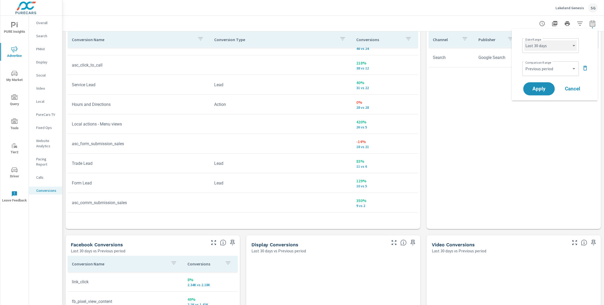
click at [553, 44] on select "Custom Yesterday Last week Last 7 days Last 14 days Last 30 days Last 45 days L…" at bounding box center [551, 45] width 52 height 10
click at [525, 40] on select "Custom Yesterday Last week Last 7 days Last 14 days Last 30 days Last 45 days L…" at bounding box center [551, 45] width 52 height 10
select select "Last 7 days"
click at [542, 87] on span "Apply" at bounding box center [540, 89] width 22 height 5
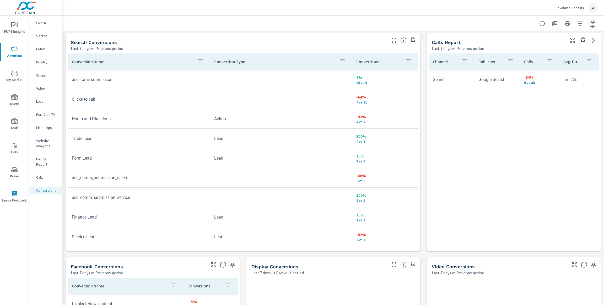
scroll to position [289, 0]
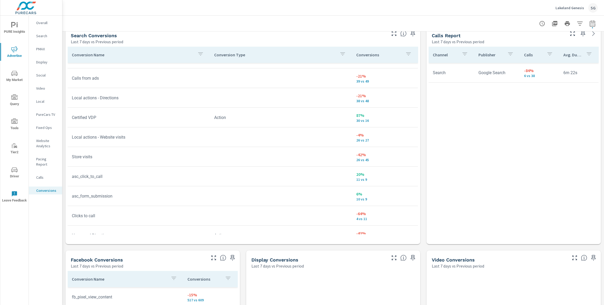
scroll to position [111, 0]
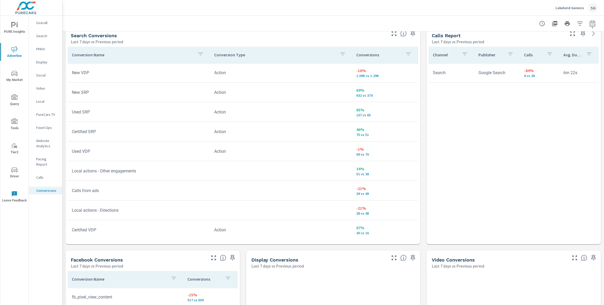
click at [45, 150] on div "Website Analytics" at bounding box center [45, 143] width 33 height 13
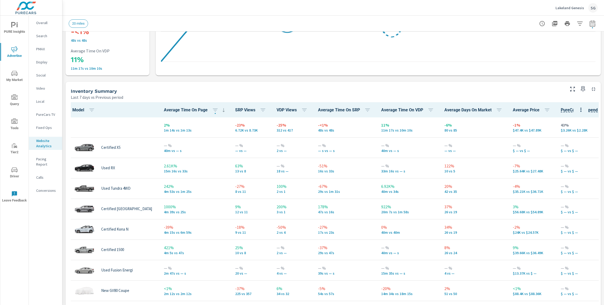
scroll to position [179, 0]
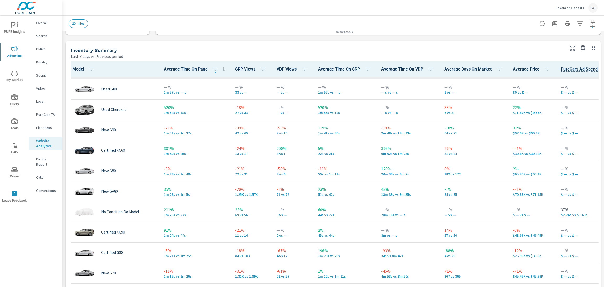
scroll to position [182, 0]
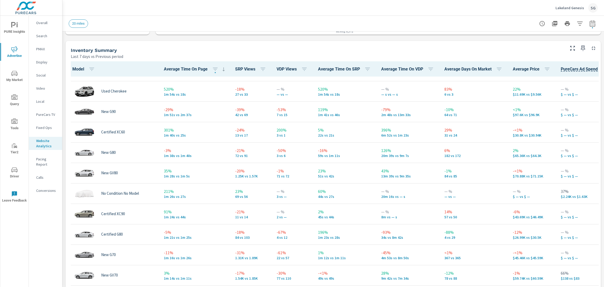
scroll to position [210, 0]
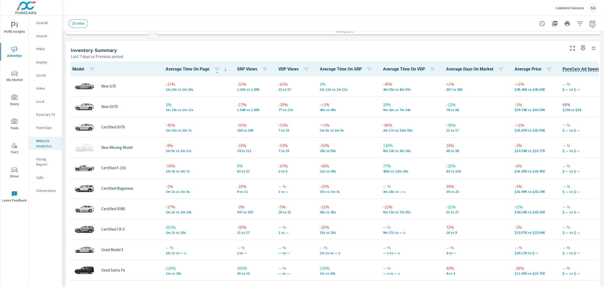
scroll to position [368, 0]
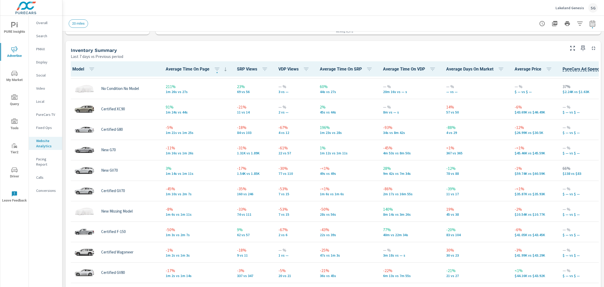
scroll to position [302, 0]
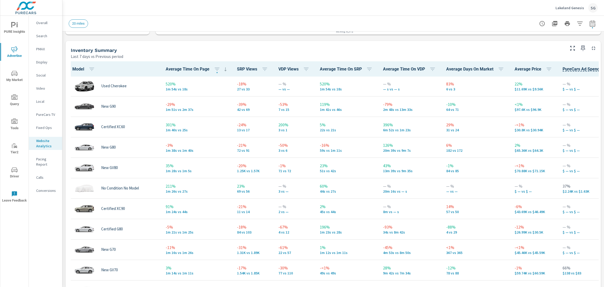
scroll to position [205, 0]
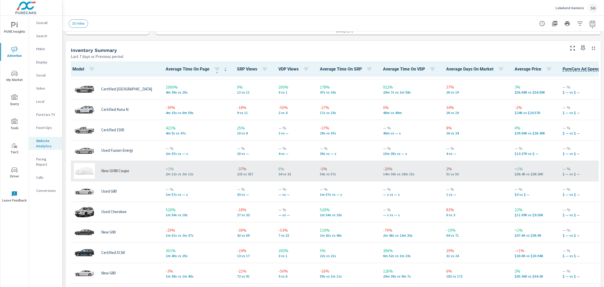
scroll to position [79, 0]
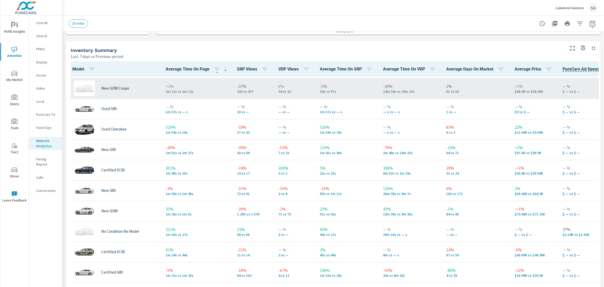
scroll to position [162, 0]
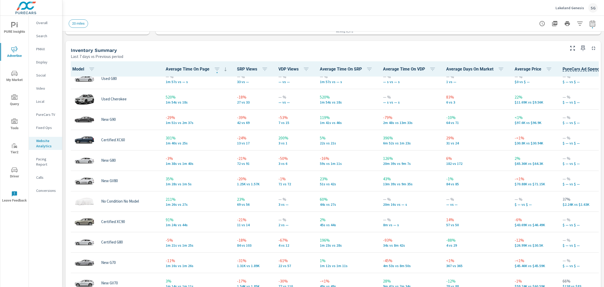
scroll to position [203, 0]
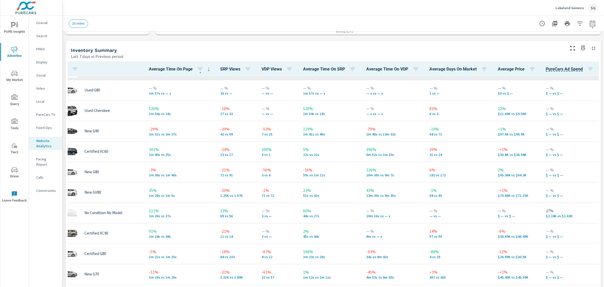
scroll to position [180, 17]
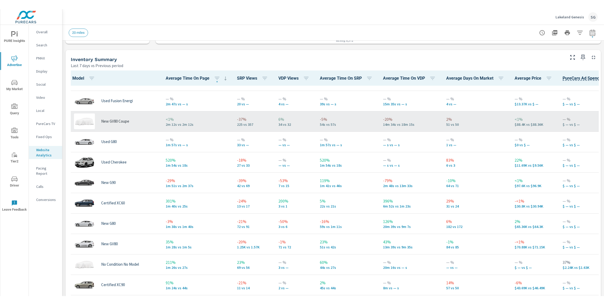
scroll to position [136, 0]
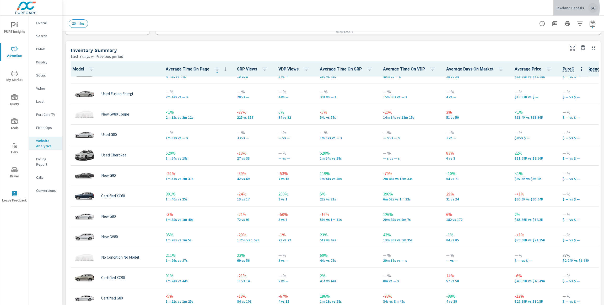
click at [566, 8] on p "Lakeland Genesis" at bounding box center [570, 8] width 29 height 5
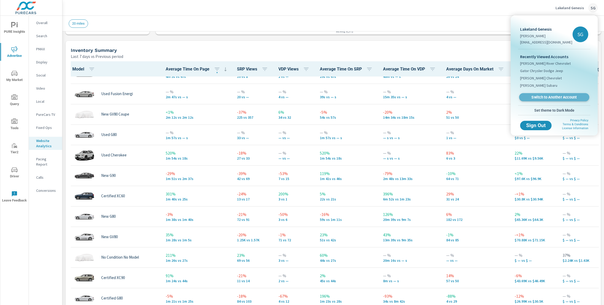
click at [532, 96] on span "Switch to Another Account" at bounding box center [554, 97] width 64 height 5
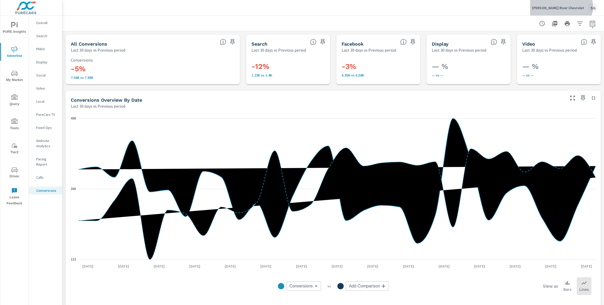
click at [580, 6] on p "[PERSON_NAME] River Chevrolet" at bounding box center [558, 8] width 52 height 5
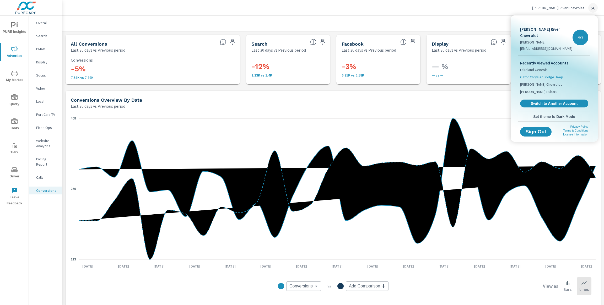
click at [546, 74] on li "Gator Chrysler Dodge Jeep" at bounding box center [554, 76] width 68 height 7
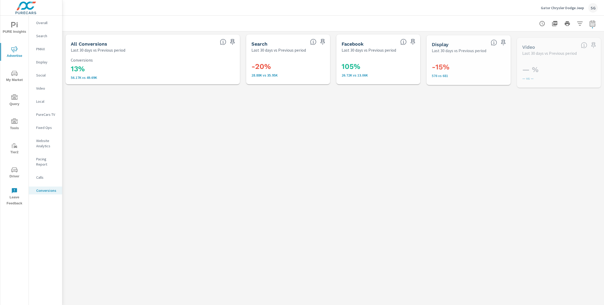
scroll to position [79, 0]
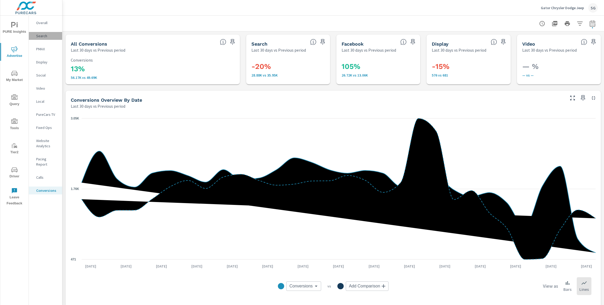
click at [44, 35] on p "Search" at bounding box center [47, 35] width 22 height 5
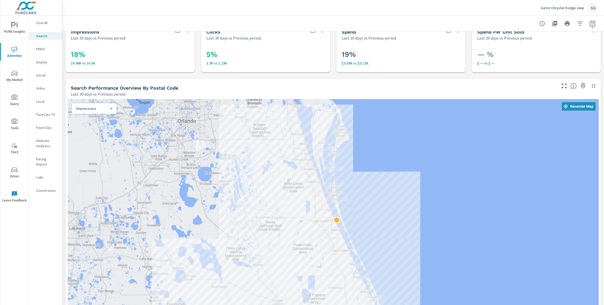
scroll to position [21, 0]
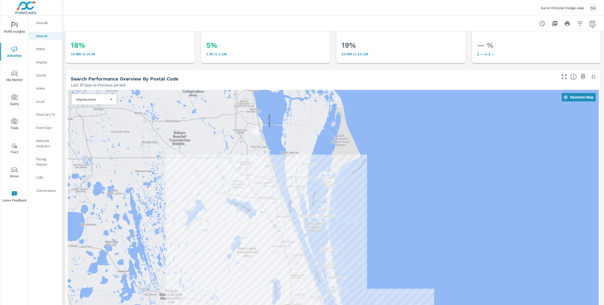
click at [337, 70] on div "Search Performance Overview By Postal Code Last 30 days vs Previous period" at bounding box center [312, 79] width 493 height 19
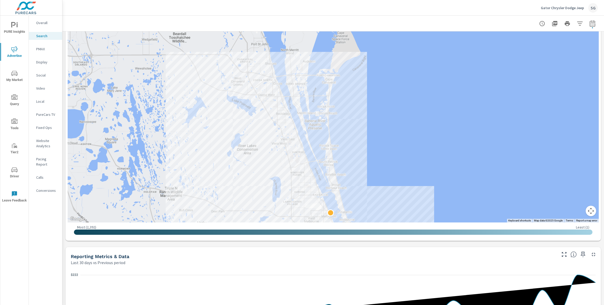
scroll to position [124, 0]
click at [505, 177] on div at bounding box center [559, 251] width 453 height 293
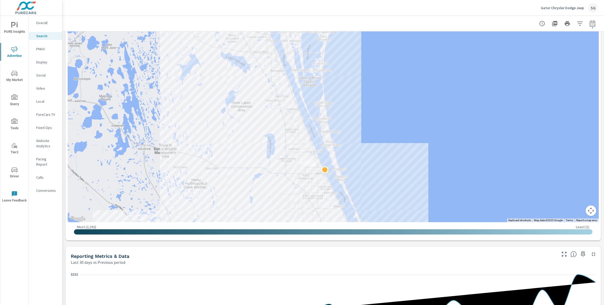
drag, startPoint x: 505, startPoint y: 177, endPoint x: 499, endPoint y: 134, distance: 43.7
click at [515, 243] on div "Impressions Last 30 days vs Previous period 18% 19.48K vs 16.5K Clicks Last 30 …" at bounding box center [333, 272] width 542 height 730
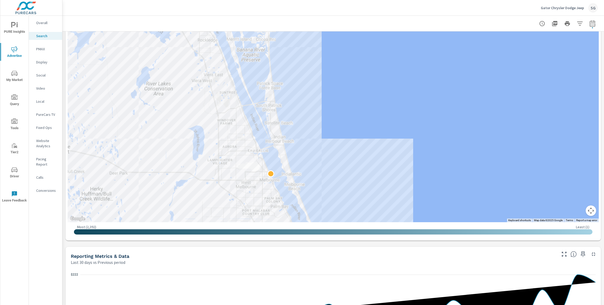
click at [470, 155] on div at bounding box center [559, 251] width 453 height 293
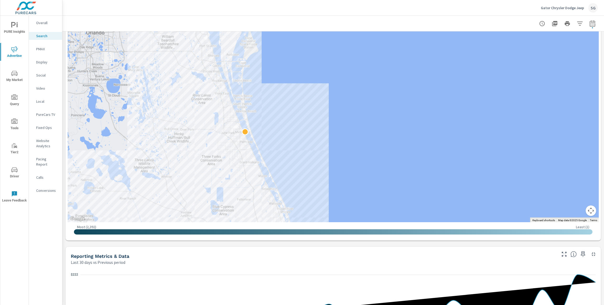
drag, startPoint x: 475, startPoint y: 161, endPoint x: 459, endPoint y: 125, distance: 38.8
click at [459, 125] on div at bounding box center [544, 216] width 453 height 293
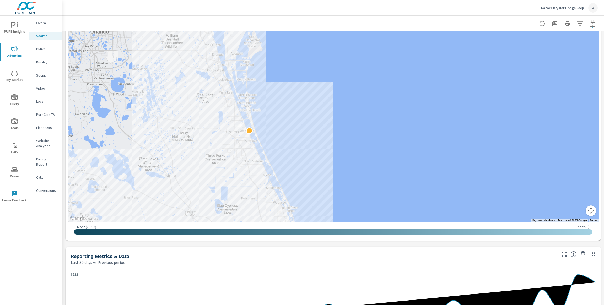
drag, startPoint x: 459, startPoint y: 125, endPoint x: 465, endPoint y: 127, distance: 6.3
drag, startPoint x: 351, startPoint y: 123, endPoint x: 356, endPoint y: 123, distance: 5.2
click at [356, 123] on div at bounding box center [562, 251] width 453 height 293
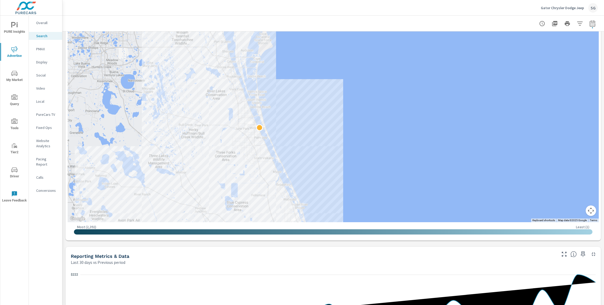
drag, startPoint x: 356, startPoint y: 123, endPoint x: 361, endPoint y: 119, distance: 6.4
click at [361, 119] on div at bounding box center [564, 248] width 453 height 293
drag, startPoint x: 361, startPoint y: 119, endPoint x: 361, endPoint y: 116, distance: 2.9
click at [361, 116] on div at bounding box center [559, 249] width 453 height 293
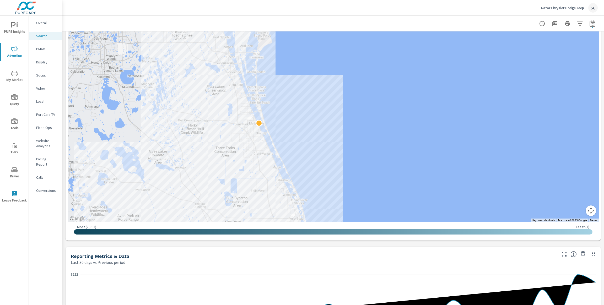
click at [361, 114] on div at bounding box center [559, 249] width 453 height 293
click at [379, 161] on div at bounding box center [559, 251] width 453 height 293
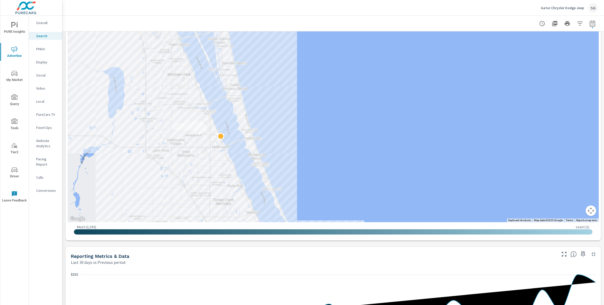
drag, startPoint x: 290, startPoint y: 119, endPoint x: 351, endPoint y: 134, distance: 62.5
click at [351, 134] on div at bounding box center [333, 105] width 531 height 236
click at [560, 244] on div "Impressions Last 30 days vs Previous period 18% 19.48K vs 16.5K Clicks Last 30 …" at bounding box center [333, 272] width 542 height 730
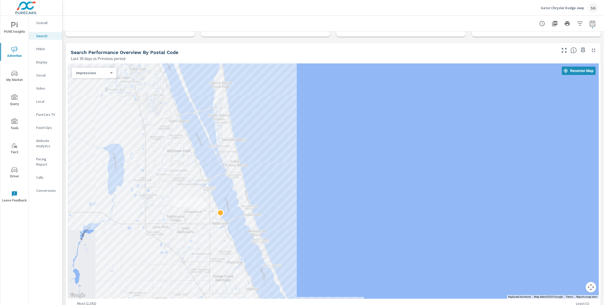
scroll to position [47, 0]
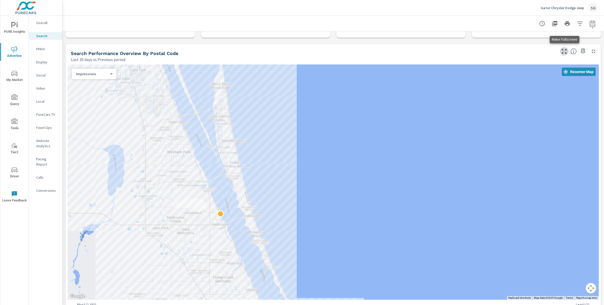
click at [563, 52] on icon "button" at bounding box center [564, 51] width 5 height 5
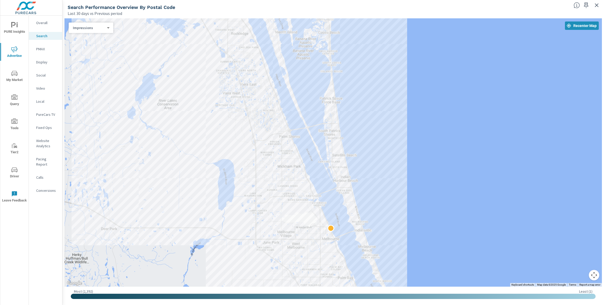
drag, startPoint x: 323, startPoint y: 120, endPoint x: 423, endPoint y: 163, distance: 108.7
click at [423, 163] on div at bounding box center [334, 152] width 538 height 269
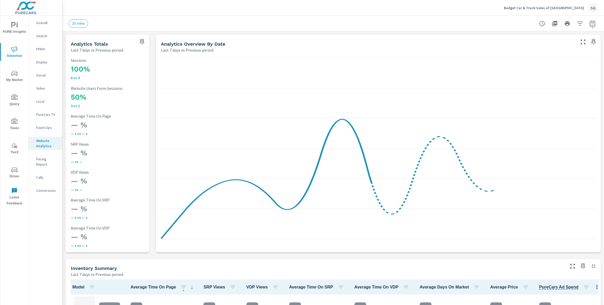
click at [11, 77] on span "My Market" at bounding box center [14, 76] width 25 height 13
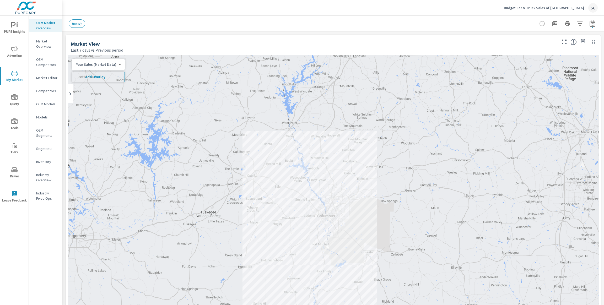
click at [94, 77] on span "Add Overlay" at bounding box center [98, 76] width 48 height 5
click at [219, 38] on div "Market View Last 7 days vs Previous period" at bounding box center [312, 44] width 493 height 19
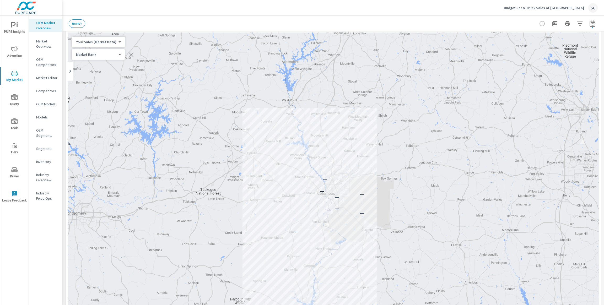
scroll to position [21, 0]
click at [40, 67] on p "OEM Competitors" at bounding box center [47, 62] width 22 height 10
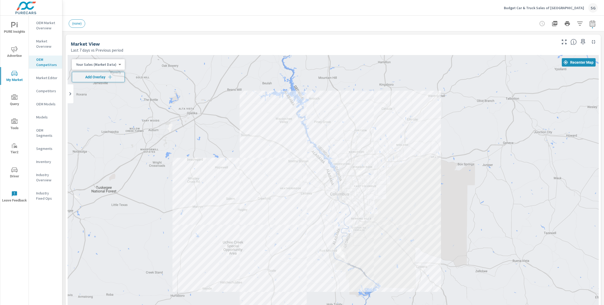
drag, startPoint x: 286, startPoint y: 162, endPoint x: 214, endPoint y: 29, distance: 151.6
click at [104, 79] on span "Add Overlay" at bounding box center [98, 76] width 48 height 5
click at [238, 41] on div "Market View" at bounding box center [313, 44] width 485 height 6
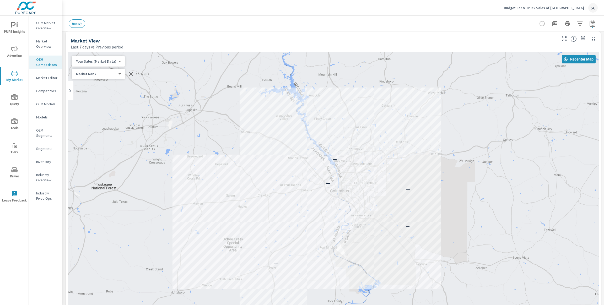
scroll to position [2, 0]
click at [555, 26] on icon "button" at bounding box center [555, 23] width 6 height 6
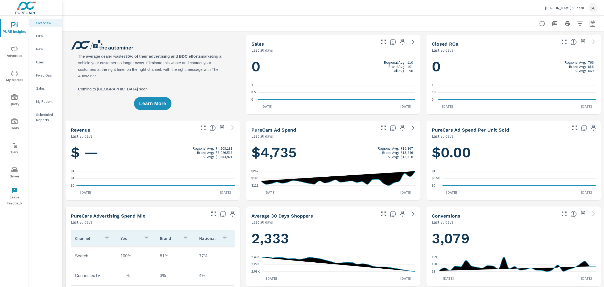
scroll to position [0, 0]
click at [17, 58] on span "Advertise" at bounding box center [14, 52] width 25 height 13
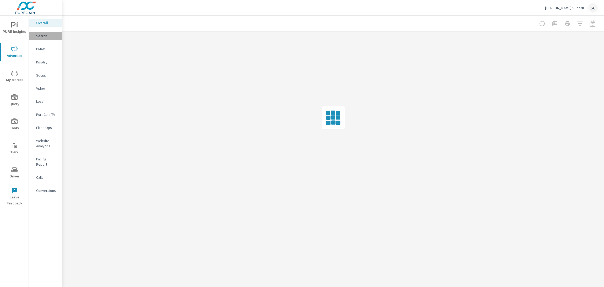
click at [40, 38] on p "Search" at bounding box center [47, 35] width 22 height 5
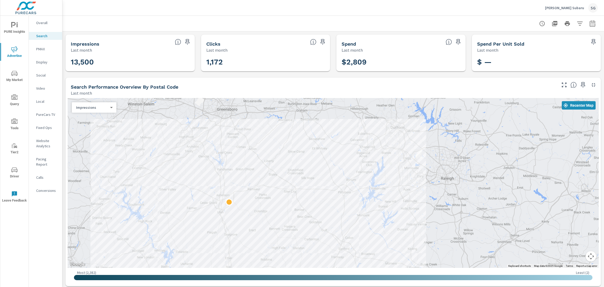
drag, startPoint x: 203, startPoint y: 162, endPoint x: 84, endPoint y: 244, distance: 144.6
click at [84, 246] on div at bounding box center [333, 183] width 531 height 170
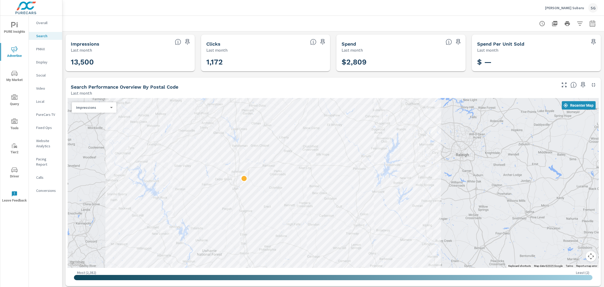
drag, startPoint x: 347, startPoint y: 141, endPoint x: 362, endPoint y: 117, distance: 28.5
click at [596, 27] on button "button" at bounding box center [593, 23] width 10 height 10
select select "Last month"
click at [539, 61] on p "+ Add comparison" at bounding box center [556, 59] width 67 height 6
select select "Previous period"
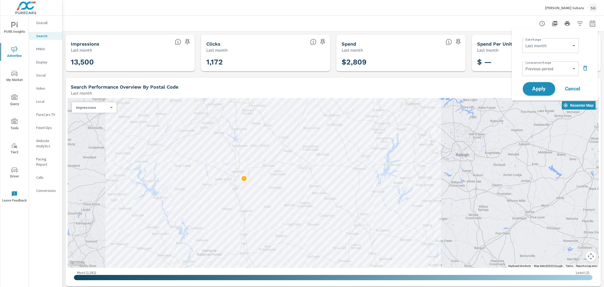
click at [543, 82] on button "Apply" at bounding box center [539, 89] width 33 height 14
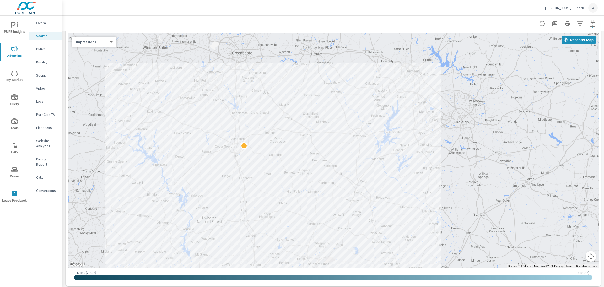
scroll to position [85, 0]
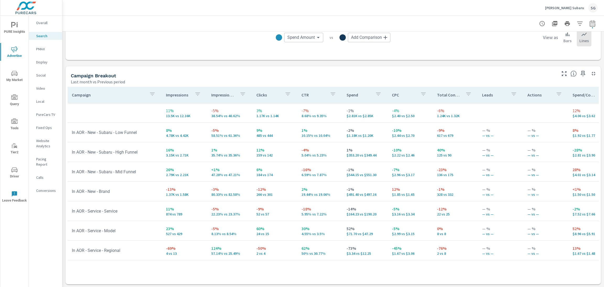
scroll to position [474, 0]
click at [13, 31] on span "PURE Insights" at bounding box center [14, 28] width 25 height 13
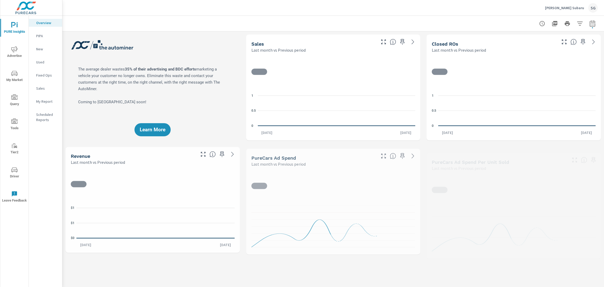
scroll to position [0, 0]
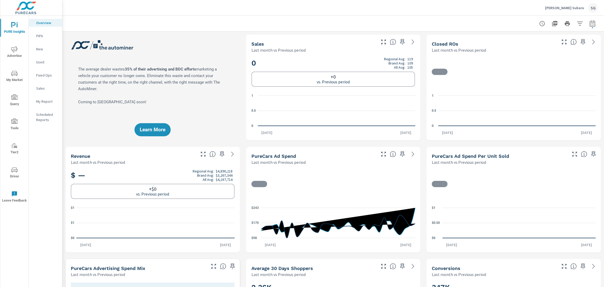
click at [92, 122] on div "Learn More" at bounding box center [153, 88] width 174 height 106
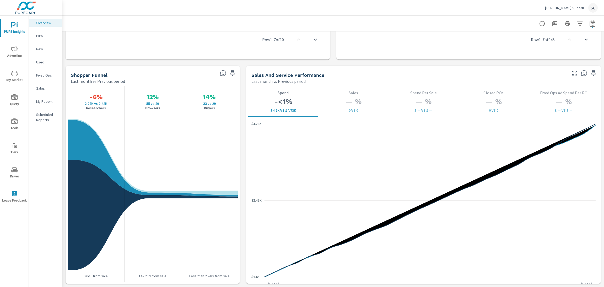
scroll to position [652, 0]
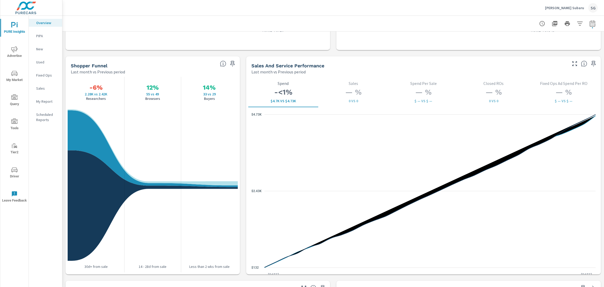
click at [18, 51] on span "Advertise" at bounding box center [14, 52] width 25 height 13
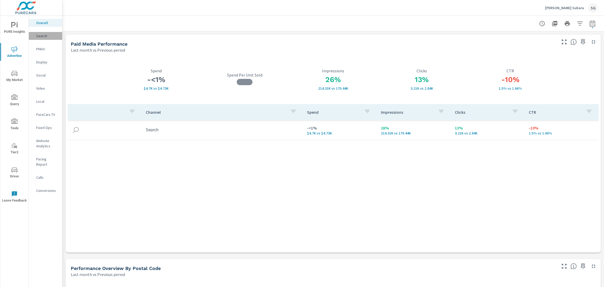
click at [38, 38] on p "Search" at bounding box center [47, 35] width 22 height 5
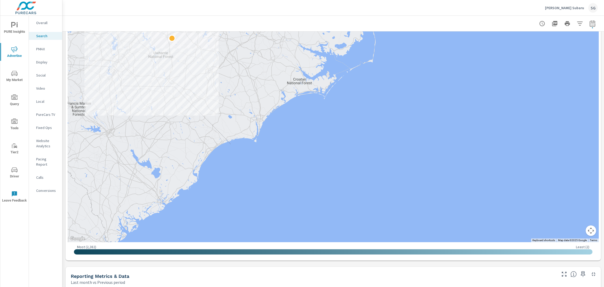
scroll to position [103, 0]
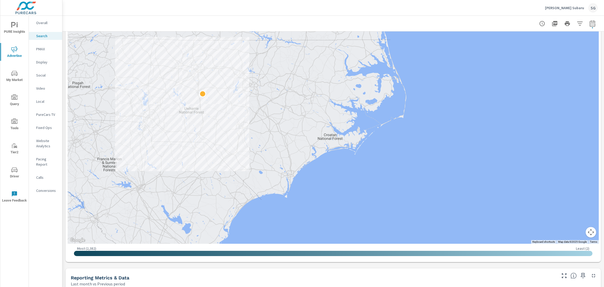
drag, startPoint x: 225, startPoint y: 73, endPoint x: 264, endPoint y: 151, distance: 87.4
click at [264, 151] on div at bounding box center [333, 126] width 531 height 236
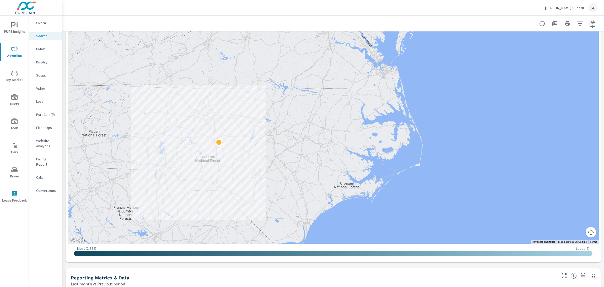
click at [380, 217] on div at bounding box center [559, 272] width 453 height 293
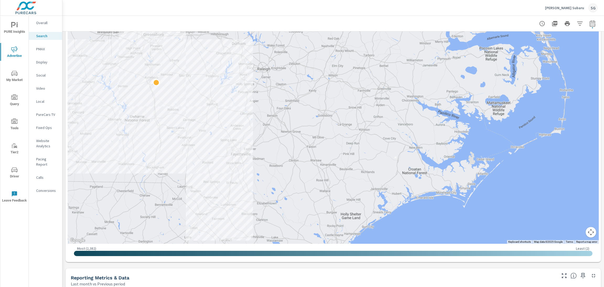
drag, startPoint x: 208, startPoint y: 151, endPoint x: 322, endPoint y: 173, distance: 116.1
click at [322, 173] on div at bounding box center [333, 126] width 531 height 236
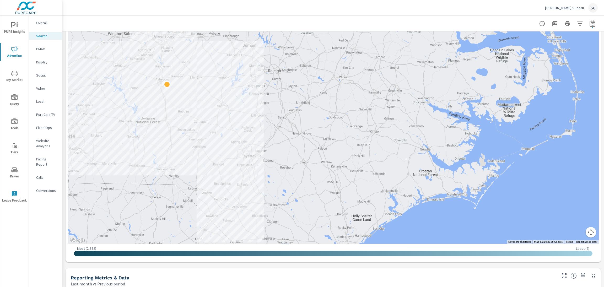
click at [224, 19] on div at bounding box center [333, 23] width 529 height 15
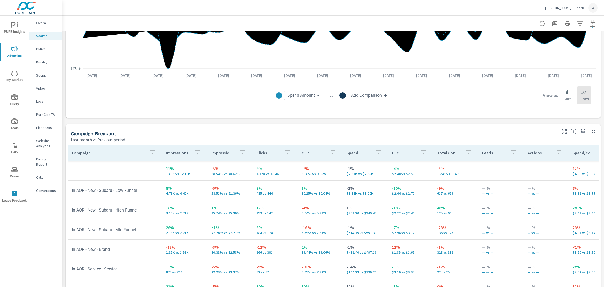
scroll to position [418, 0]
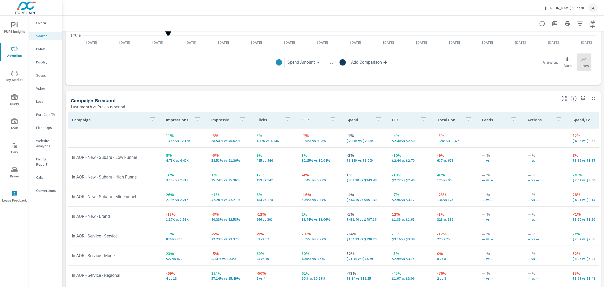
scroll to position [474, 0]
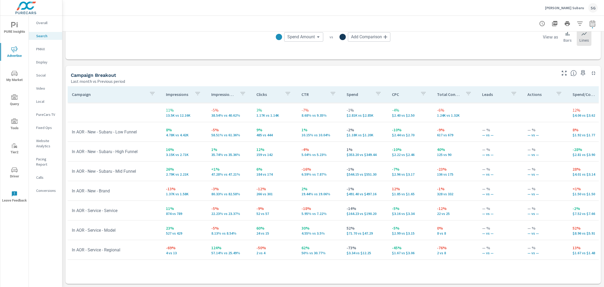
click at [44, 148] on p "Website Analytics" at bounding box center [47, 143] width 22 height 10
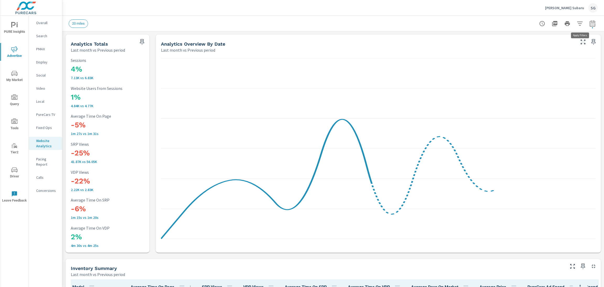
click at [582, 23] on icon "button" at bounding box center [580, 24] width 6 height 4
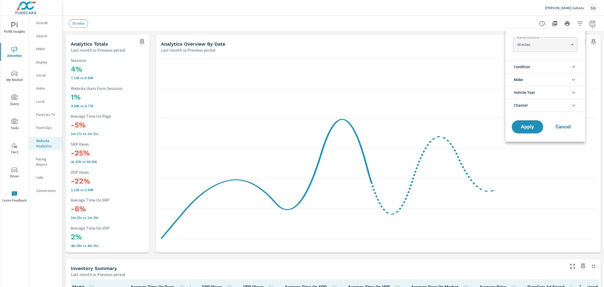
click at [535, 67] on li "Condition" at bounding box center [546, 66] width 80 height 13
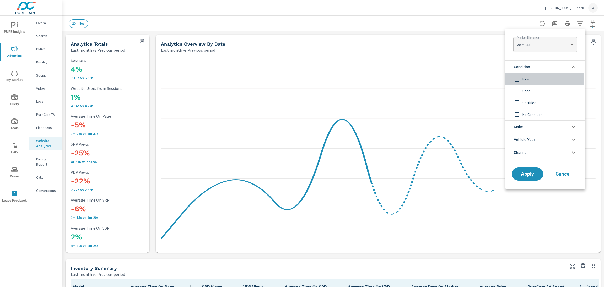
click at [533, 82] on div "New" at bounding box center [545, 79] width 79 height 12
click at [534, 174] on span "Apply" at bounding box center [528, 174] width 22 height 5
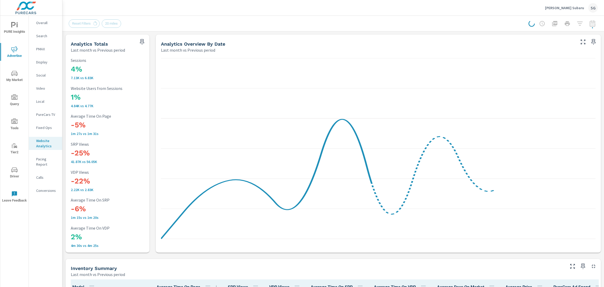
scroll to position [0, 0]
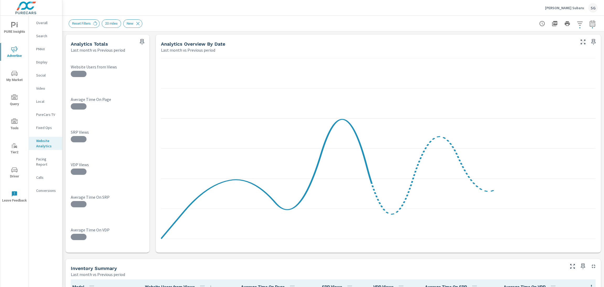
click at [164, 23] on div "Reset Filters 20 miles New" at bounding box center [297, 23] width 456 height 8
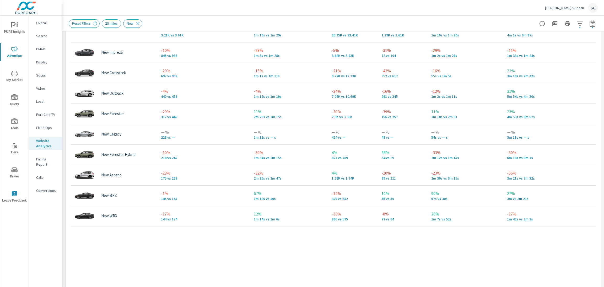
scroll to position [272, 0]
click at [47, 188] on p "Conversions" at bounding box center [47, 190] width 22 height 5
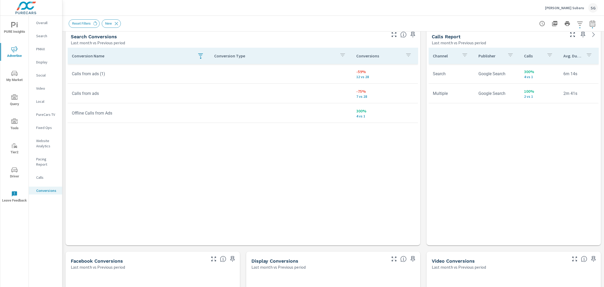
scroll to position [270, 0]
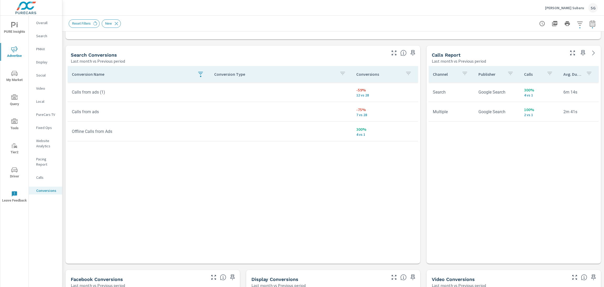
click at [198, 75] on icon "button" at bounding box center [201, 73] width 6 height 6
click at [196, 124] on span "Clear" at bounding box center [201, 125] width 54 height 5
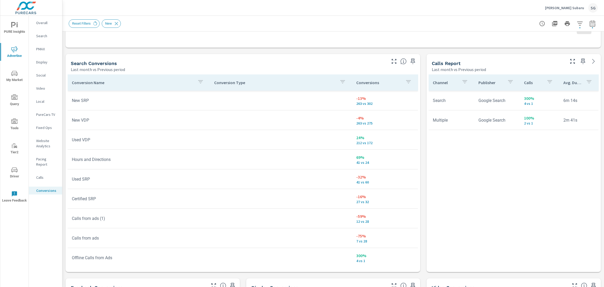
scroll to position [266, 0]
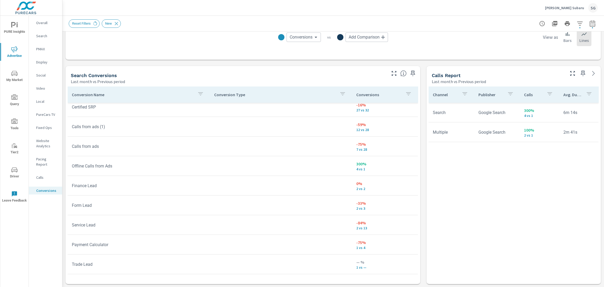
scroll to position [247, 0]
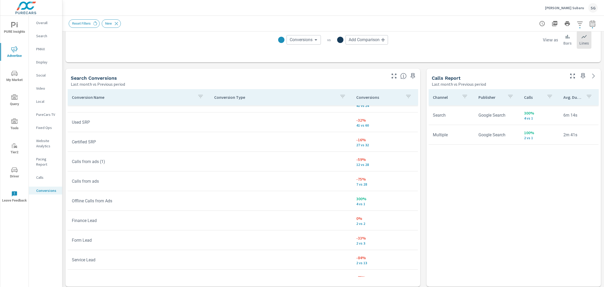
scroll to position [8, 0]
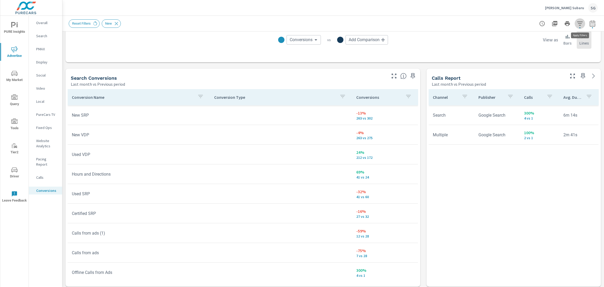
click at [580, 23] on icon "button" at bounding box center [580, 23] width 6 height 6
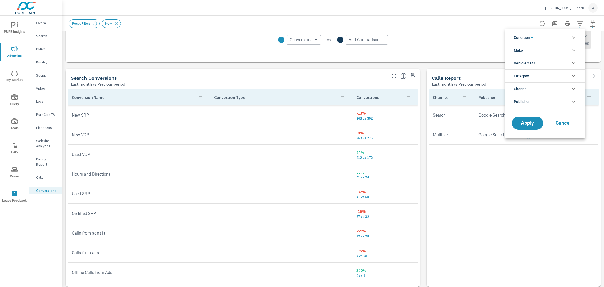
click at [566, 37] on li "Condition" at bounding box center [546, 37] width 80 height 13
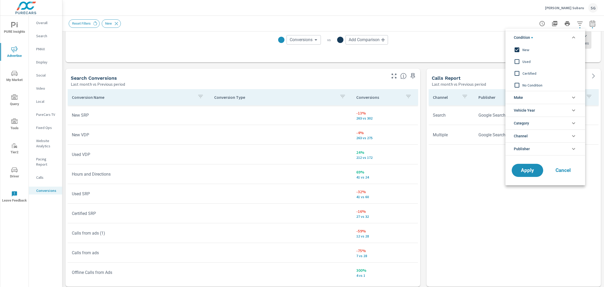
click at [518, 51] on input "filter options" at bounding box center [517, 49] width 11 height 11
click at [532, 168] on span "Apply" at bounding box center [528, 170] width 22 height 5
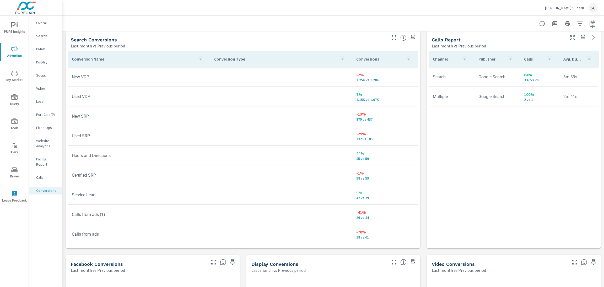
scroll to position [287, 0]
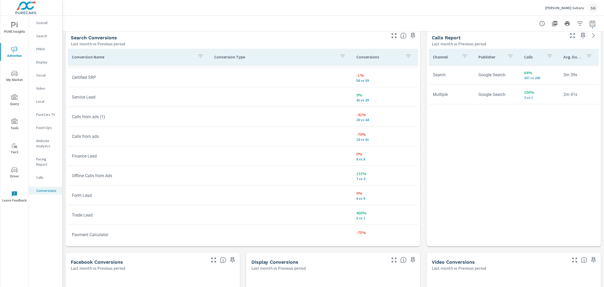
scroll to position [104, 0]
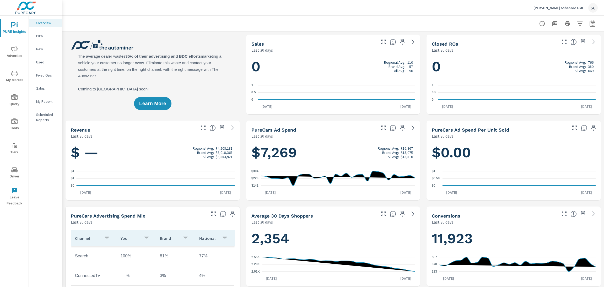
scroll to position [0, 0]
click at [14, 52] on icon "nav menu" at bounding box center [14, 49] width 6 height 6
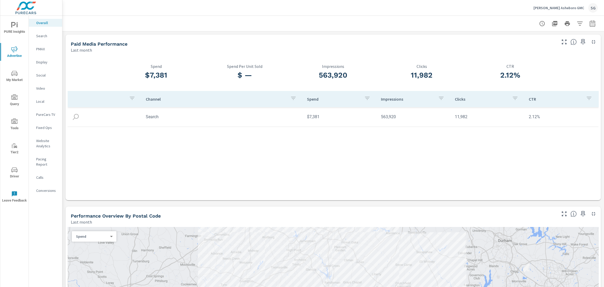
click at [594, 29] on div at bounding box center [333, 23] width 529 height 15
click at [594, 24] on icon "button" at bounding box center [593, 23] width 6 height 6
select select "Last month"
click at [538, 59] on p "+ Add comparison" at bounding box center [556, 59] width 67 height 6
select select "Previous period"
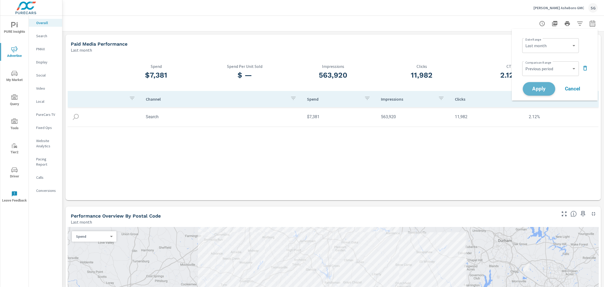
click at [536, 95] on button "Apply" at bounding box center [539, 89] width 33 height 14
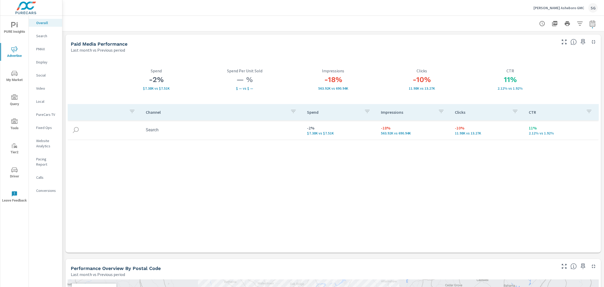
click at [46, 39] on div "Search" at bounding box center [45, 36] width 33 height 8
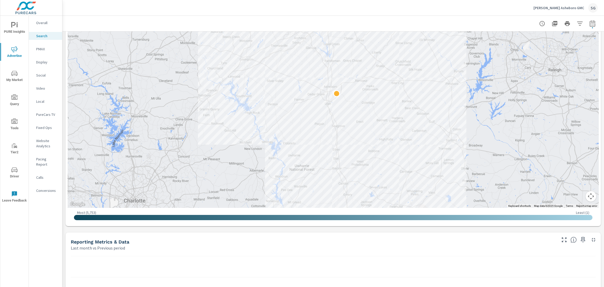
scroll to position [137, 0]
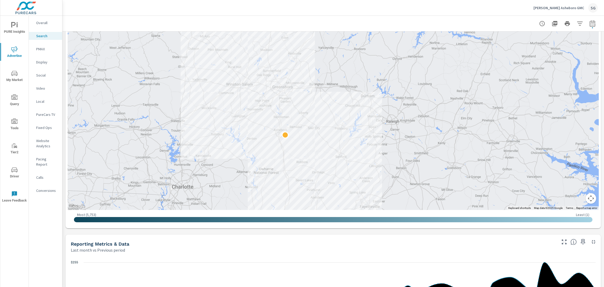
click at [236, 228] on div "Impressions Last month vs Previous period -4% 24.82K vs 25.8K Clicks Last month…" at bounding box center [333, 260] width 542 height 730
click at [319, 231] on div "Impressions Last month vs Previous period -4% 24.82K vs 25.8K Clicks Last month…" at bounding box center [333, 260] width 542 height 730
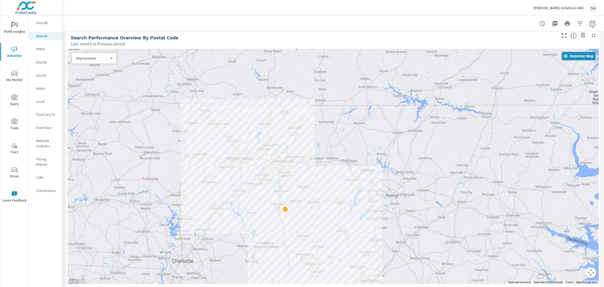
scroll to position [60, 0]
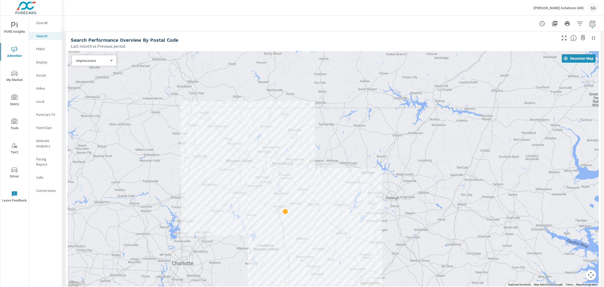
click at [293, 38] on div "Search Performance Overview By Postal Code" at bounding box center [313, 40] width 485 height 6
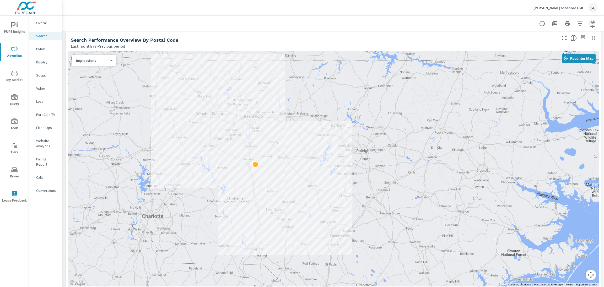
drag, startPoint x: 226, startPoint y: 175, endPoint x: 195, endPoint y: 128, distance: 56.3
click at [195, 128] on div at bounding box center [333, 169] width 531 height 236
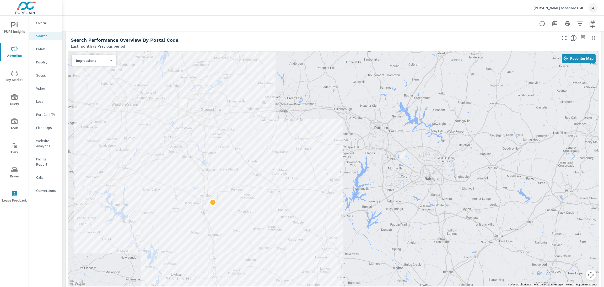
click at [244, 47] on div "Last month vs Previous period" at bounding box center [313, 46] width 485 height 6
drag, startPoint x: 243, startPoint y: 42, endPoint x: 244, endPoint y: 25, distance: 16.8
click at [244, 43] on div "Last month vs Previous period" at bounding box center [313, 46] width 485 height 6
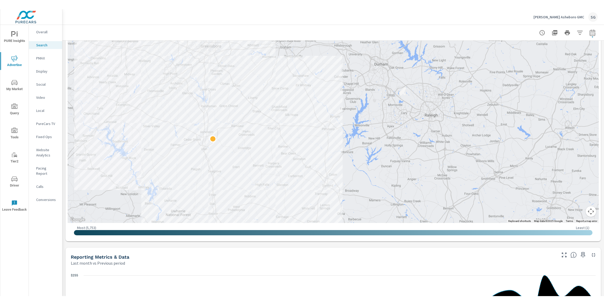
scroll to position [131, 0]
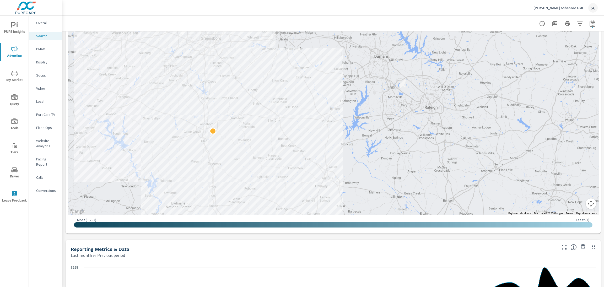
click at [185, 239] on div "Impressions Last month vs Previous period -4% 24.82K vs 25.8K Clicks Last month…" at bounding box center [333, 265] width 542 height 730
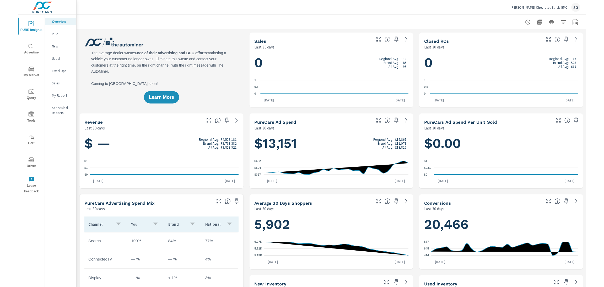
scroll to position [0, 0]
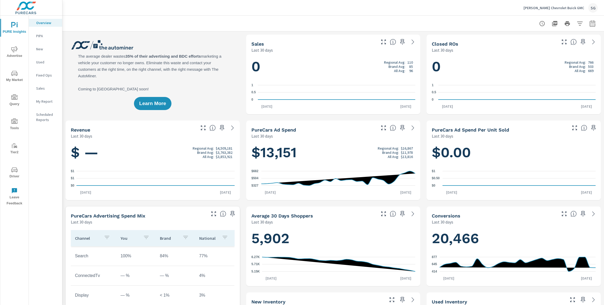
click at [595, 26] on icon "button" at bounding box center [593, 23] width 6 height 6
select select "Last 30 days"
click at [534, 61] on p "+ Add comparison" at bounding box center [556, 59] width 67 height 6
select select "Previous period"
click at [541, 48] on select "Custom [DATE] Last week Last 7 days Last 14 days Last 30 days Last 45 days Last…" at bounding box center [551, 45] width 52 height 10
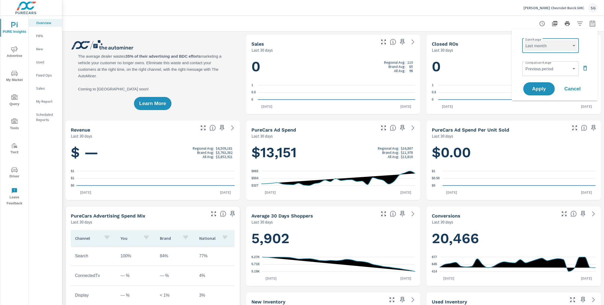
click at [525, 40] on select "Custom Yesterday Last week Last 7 days Last 14 days Last 30 days Last 45 days L…" at bounding box center [551, 45] width 52 height 10
select select "Last month"
click at [533, 87] on span "Apply" at bounding box center [540, 89] width 22 height 5
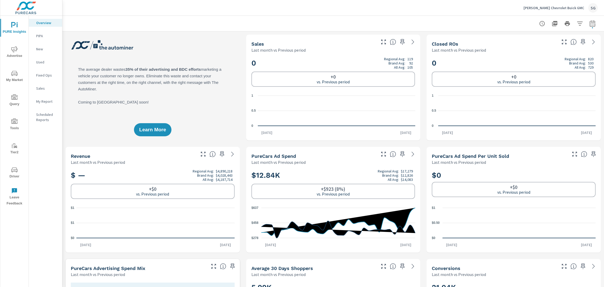
click at [17, 55] on span "Advertise" at bounding box center [14, 52] width 25 height 13
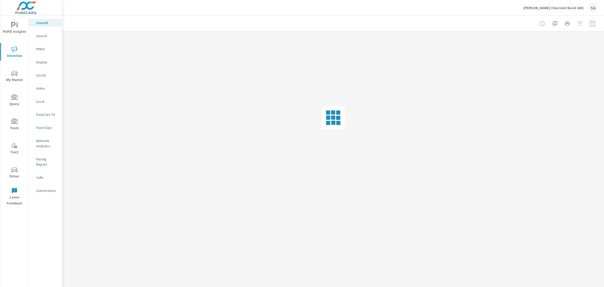
click at [41, 40] on nav "Overall Search PMAX Display Social Video Local PureCars TV Fixed Ops Website An…" at bounding box center [45, 109] width 33 height 186
click at [44, 38] on p "Search" at bounding box center [47, 35] width 22 height 5
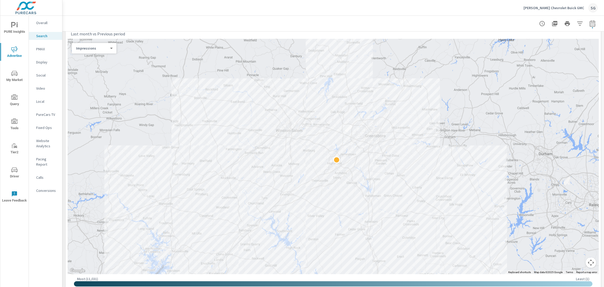
scroll to position [75, 0]
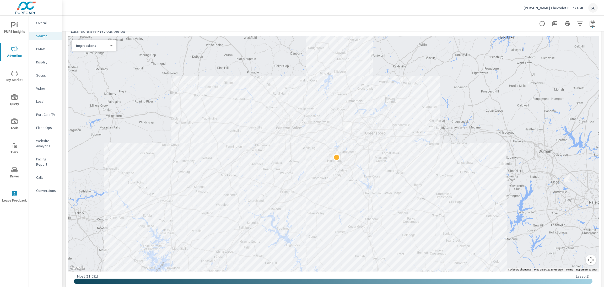
click at [20, 167] on span "Driver" at bounding box center [14, 173] width 25 height 13
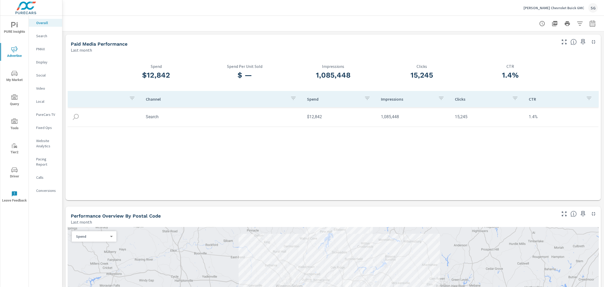
click at [598, 24] on div at bounding box center [333, 23] width 542 height 15
click at [588, 23] on button "button" at bounding box center [593, 23] width 10 height 10
select select "Last month"
click at [548, 59] on p "+ Add comparison" at bounding box center [556, 59] width 67 height 6
select select "Previous period"
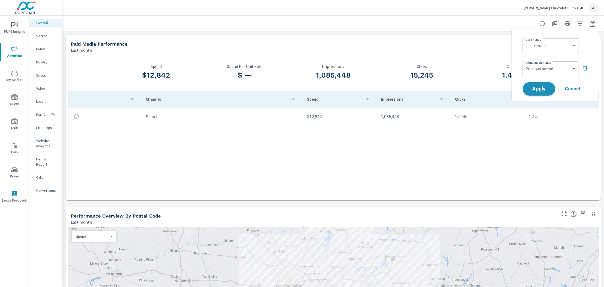
click at [542, 89] on span "Apply" at bounding box center [540, 89] width 22 height 5
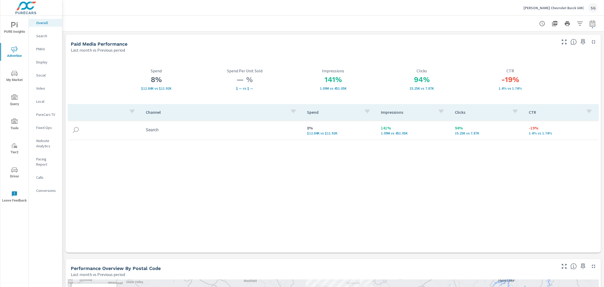
click at [43, 50] on p "PMAX" at bounding box center [47, 48] width 22 height 5
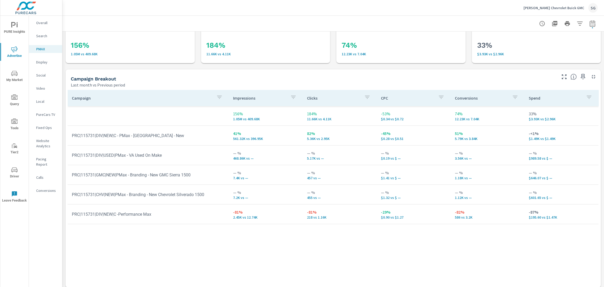
scroll to position [22, 0]
click at [42, 149] on div "Website Analytics" at bounding box center [45, 143] width 33 height 13
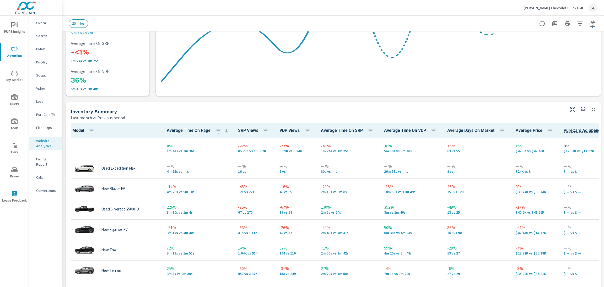
scroll to position [0, 0]
click at [580, 24] on icon "button" at bounding box center [580, 23] width 6 height 6
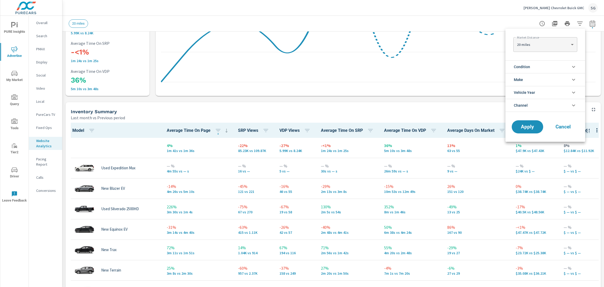
click at [536, 68] on li "Condition" at bounding box center [546, 66] width 80 height 13
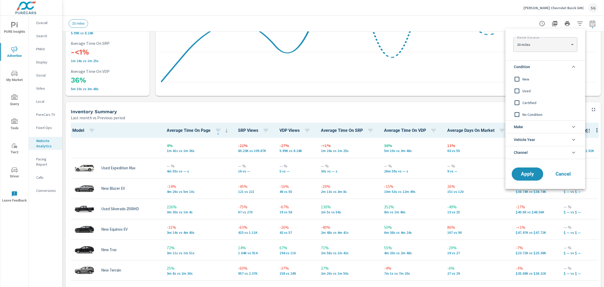
click at [531, 79] on span "New" at bounding box center [551, 79] width 57 height 6
click at [527, 172] on span "Apply" at bounding box center [528, 174] width 22 height 5
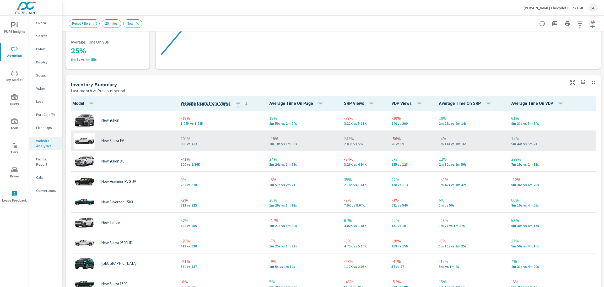
scroll to position [15, 0]
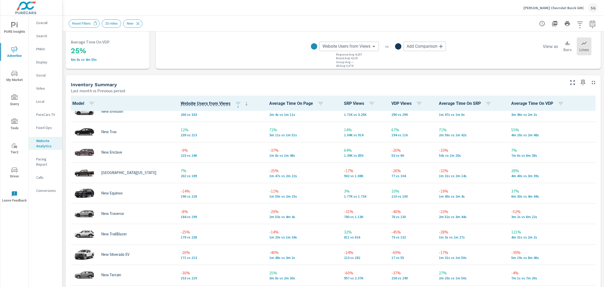
scroll to position [255, 0]
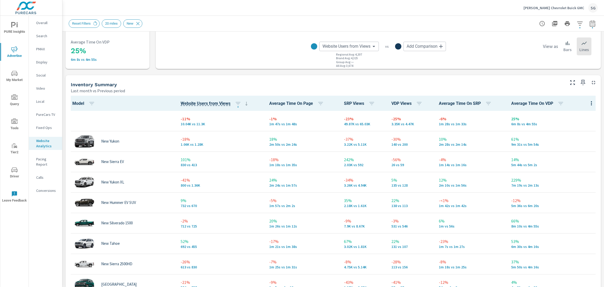
click at [248, 78] on div "Inventory Summary Last month vs Previous period" at bounding box center [316, 84] width 501 height 19
click at [66, 71] on div "Analytics Totals Last month vs Previous period -16% 3.21K vs 3.81K Website User…" at bounding box center [333, 269] width 542 height 842
click at [43, 188] on p "Conversions" at bounding box center [47, 190] width 22 height 5
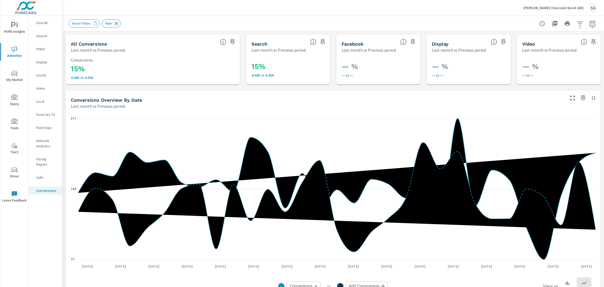
click at [115, 25] on icon at bounding box center [117, 24] width 6 height 6
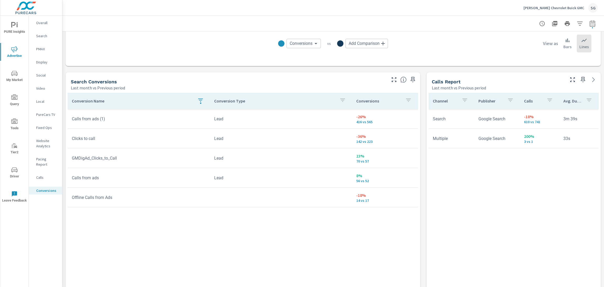
scroll to position [243, 0]
click at [198, 99] on icon "button" at bounding box center [201, 100] width 6 height 6
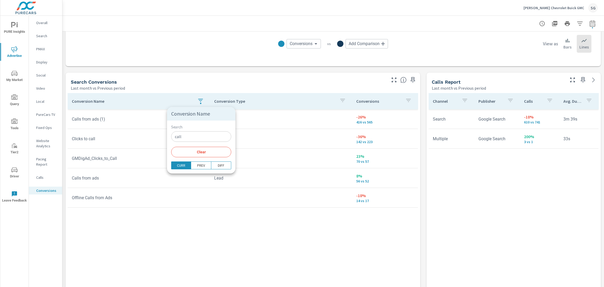
click at [200, 151] on span "Clear" at bounding box center [201, 152] width 54 height 5
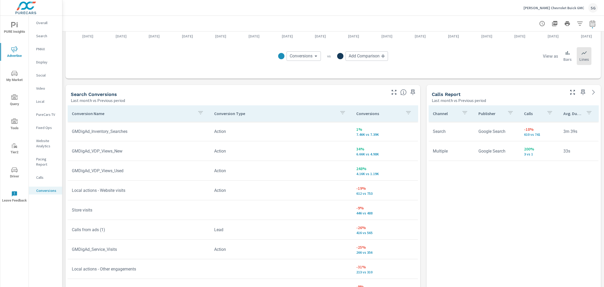
scroll to position [230, 0]
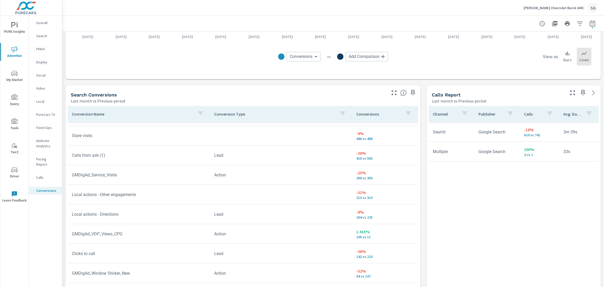
scroll to position [9, 0]
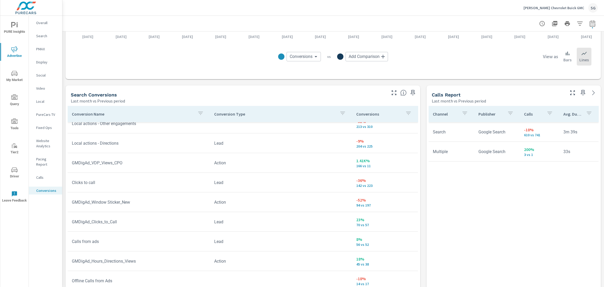
scroll to position [105, 0]
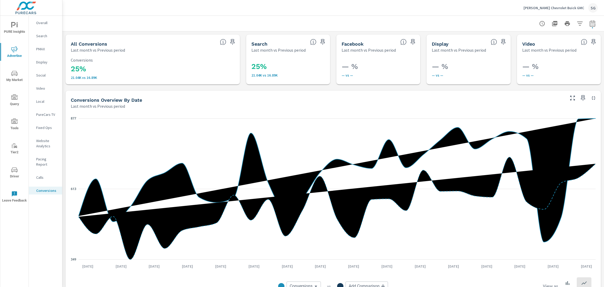
click at [46, 36] on p "Search" at bounding box center [47, 35] width 22 height 5
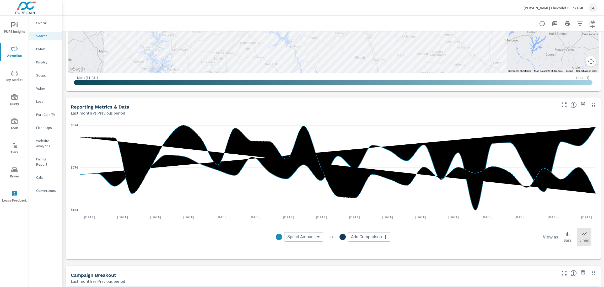
click at [229, 95] on div "Impressions Last month vs Previous period -8% 38.21K vs 41.37K Clicks Last mont…" at bounding box center [333, 123] width 542 height 730
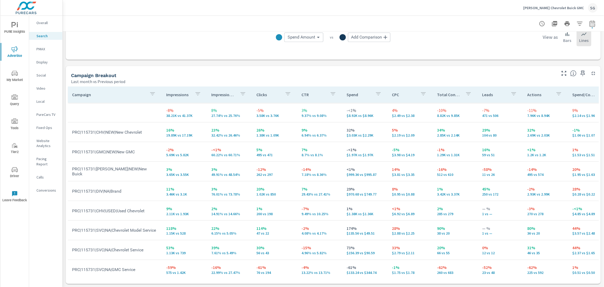
scroll to position [470, 0]
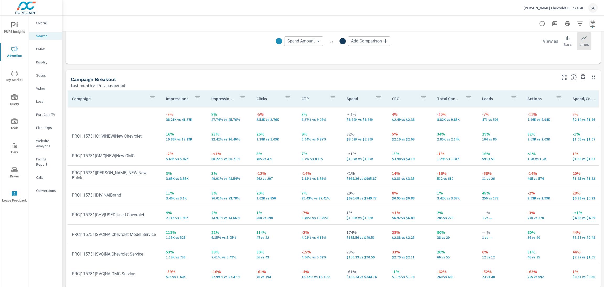
click at [266, 71] on div "Campaign Breakout Last month vs Previous period" at bounding box center [312, 79] width 493 height 19
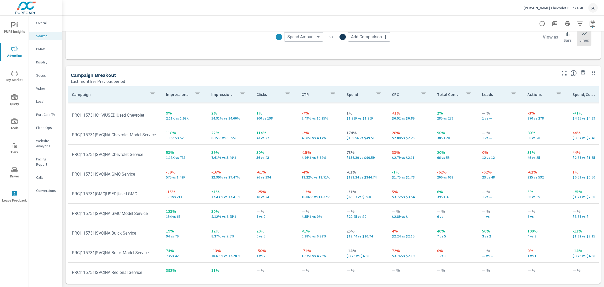
scroll to position [124, 0]
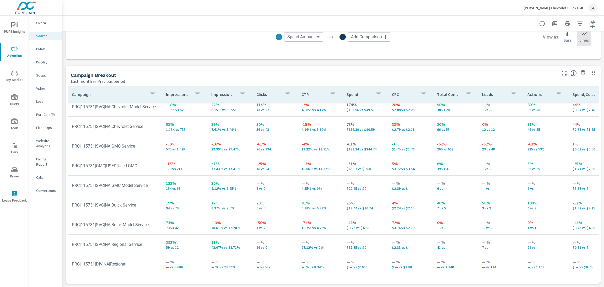
click at [40, 52] on div "PMAX" at bounding box center [45, 49] width 33 height 8
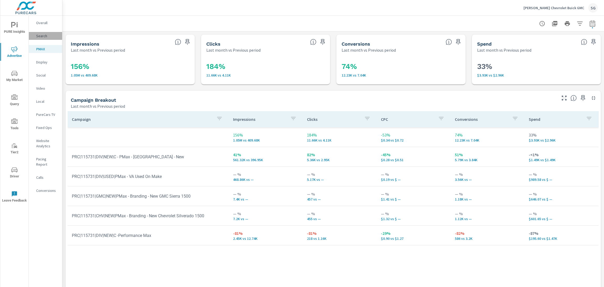
click at [43, 36] on p "Search" at bounding box center [47, 35] width 22 height 5
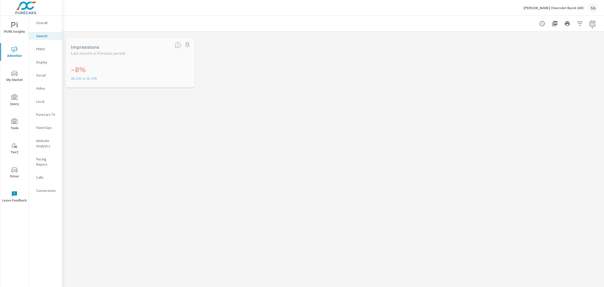
scroll to position [118, 0]
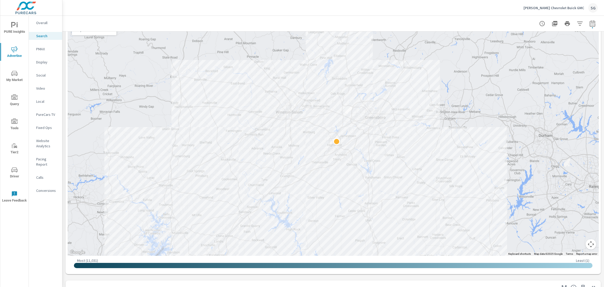
scroll to position [99, 0]
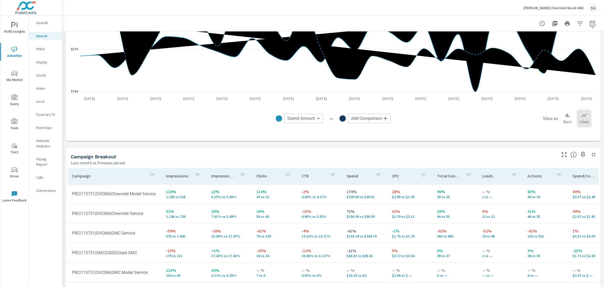
scroll to position [393, 0]
click at [63, 217] on div "Impressions Last month vs Previous period -8% 38.21K vs 41.37K Clicks Last mont…" at bounding box center [333, 4] width 542 height 730
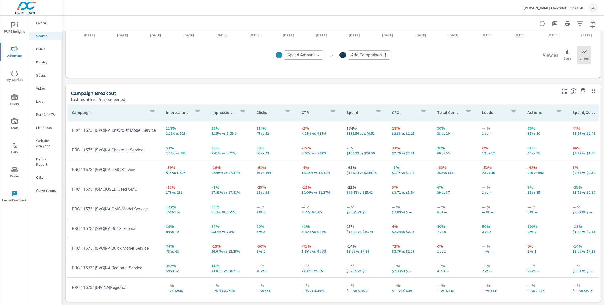
scroll to position [456, 0]
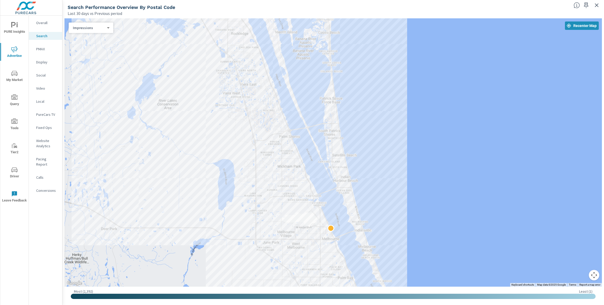
click at [553, 6] on div "Search Performance Overview By Postal Code" at bounding box center [319, 7] width 502 height 6
click at [595, 6] on icon "button" at bounding box center [597, 5] width 6 height 6
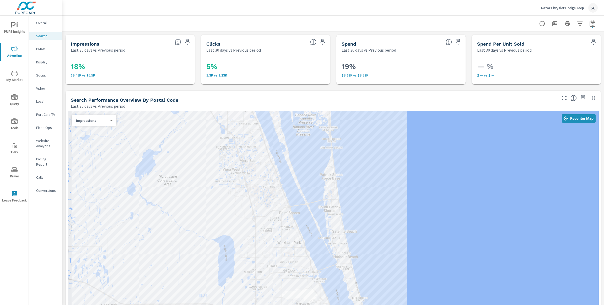
click at [580, 7] on p "Gator Chrysler Dodge Jeep" at bounding box center [562, 8] width 43 height 5
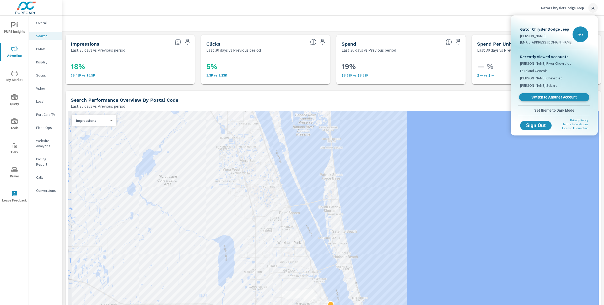
click at [533, 96] on span "Switch to Another Account" at bounding box center [554, 97] width 64 height 5
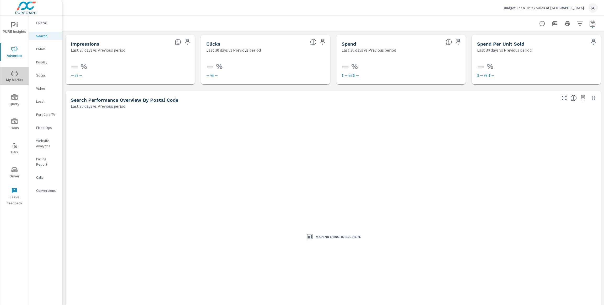
click at [17, 76] on icon "nav menu" at bounding box center [14, 73] width 6 height 6
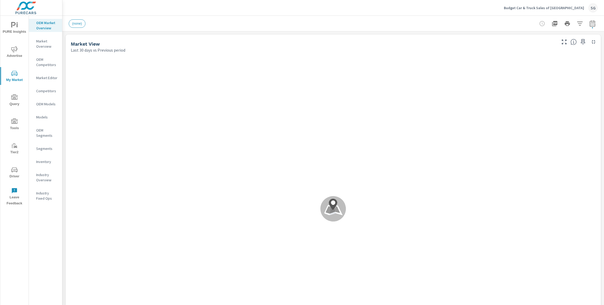
scroll to position [0, 0]
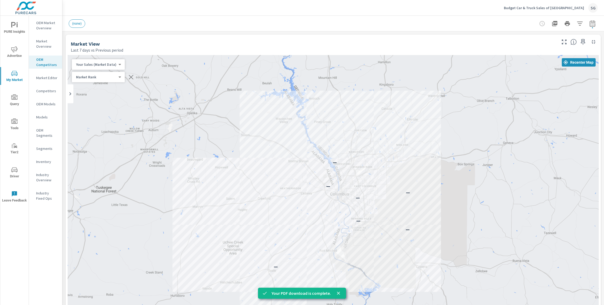
scroll to position [2, 0]
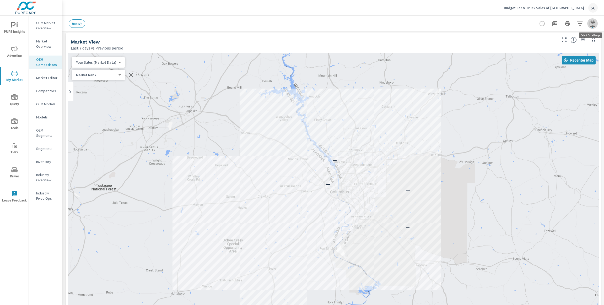
click at [591, 25] on icon "button" at bounding box center [593, 23] width 6 height 6
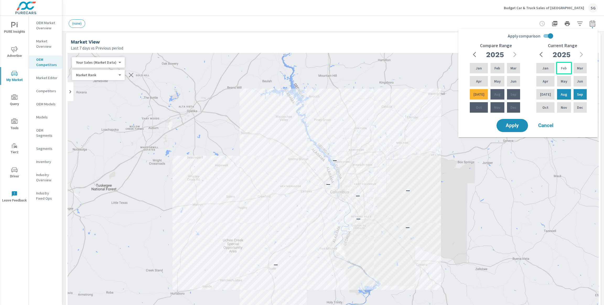
click at [561, 67] on p "Feb" at bounding box center [564, 68] width 6 height 5
click at [547, 94] on div "[DATE]" at bounding box center [546, 94] width 20 height 13
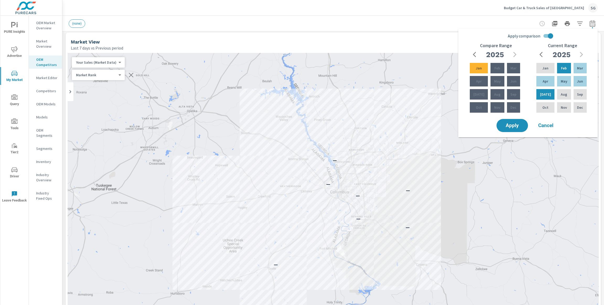
click at [547, 36] on input "Apply comparison" at bounding box center [551, 36] width 30 height 10
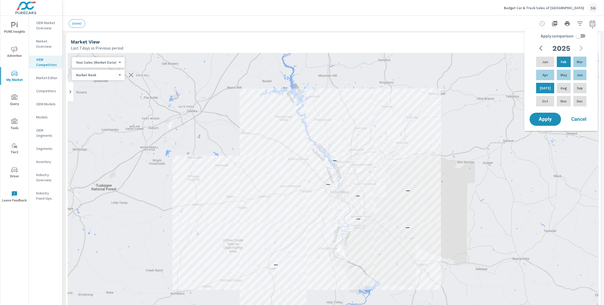
click at [582, 36] on input "Apply comparison" at bounding box center [579, 36] width 30 height 10
checkbox input "true"
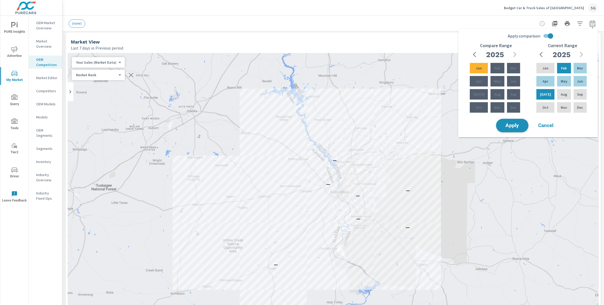
click at [509, 127] on span "Apply" at bounding box center [513, 125] width 22 height 5
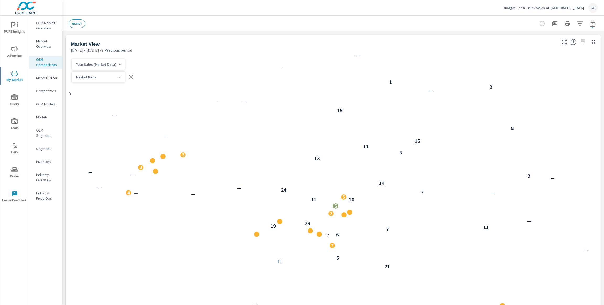
scroll to position [0, 0]
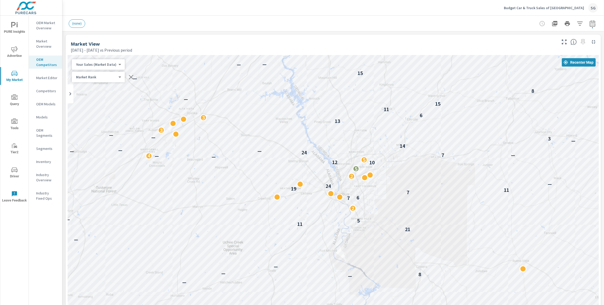
click at [426, 182] on div "— — — — — 3 — — — 6 — — 7 — — — — 3 — — — 8 — 9 — — — — — — — 21 11 5 — — — 2 7…" at bounding box center [333, 201] width 531 height 292
click at [425, 39] on div "Market View [DATE] - [DATE] vs Previous period" at bounding box center [312, 44] width 493 height 19
click at [564, 41] on icon "button" at bounding box center [564, 42] width 6 height 6
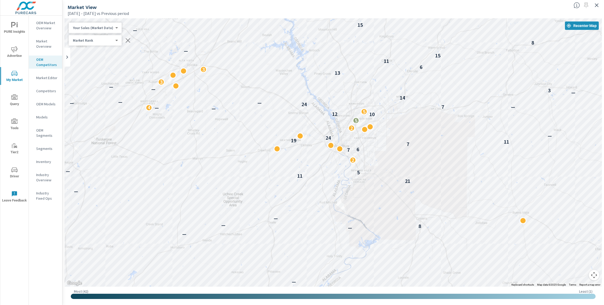
click at [424, 139] on div "— — — 3 — — — 6 — — 7 — — — — 3 — — — 8 — 9 — — — — 14 — — — 21 11 5 — — — 2 7 …" at bounding box center [334, 152] width 538 height 269
click at [591, 276] on button "Map camera controls" at bounding box center [594, 275] width 10 height 10
click at [581, 250] on button "Zoom in" at bounding box center [581, 249] width 10 height 10
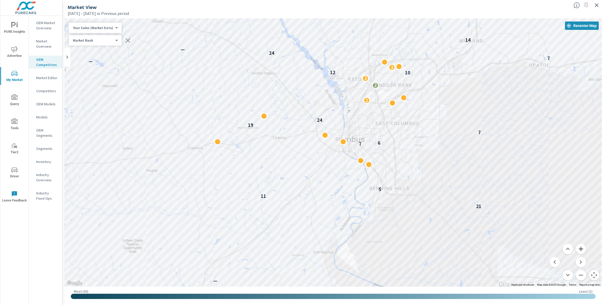
click at [581, 250] on button "Zoom in" at bounding box center [581, 249] width 10 height 10
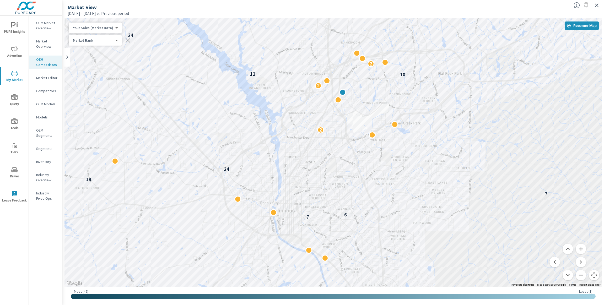
drag, startPoint x: 559, startPoint y: 174, endPoint x: 482, endPoint y: 258, distance: 114.6
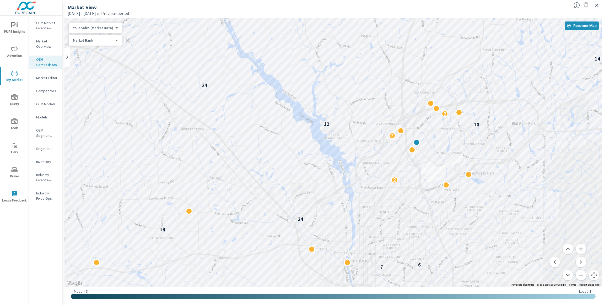
drag, startPoint x: 269, startPoint y: 175, endPoint x: 343, endPoint y: 226, distance: 89.8
click at [343, 226] on div "21 11 5 7 6 7 19 24 2 2 10 12 2 7 24 — 14 13 6 11 15" at bounding box center [334, 152] width 538 height 269
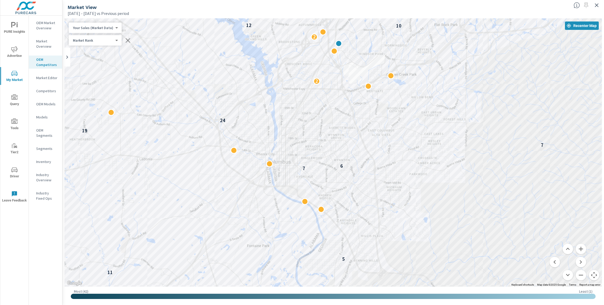
drag, startPoint x: 536, startPoint y: 151, endPoint x: 459, endPoint y: 52, distance: 125.5
click at [459, 52] on div "— 8 — 21 11 5 7 6 7 19 24 2 2 10 12 2 7 24 — 14" at bounding box center [334, 152] width 538 height 269
click at [583, 275] on button "Zoom out" at bounding box center [581, 275] width 10 height 10
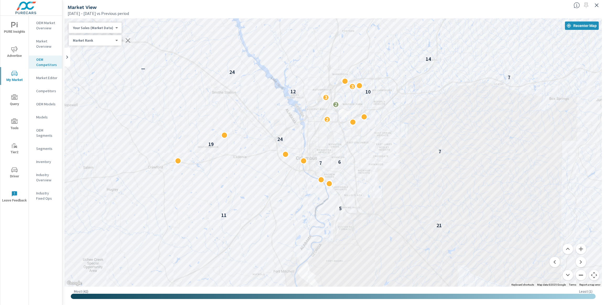
click at [582, 275] on button "Zoom out" at bounding box center [581, 275] width 10 height 10
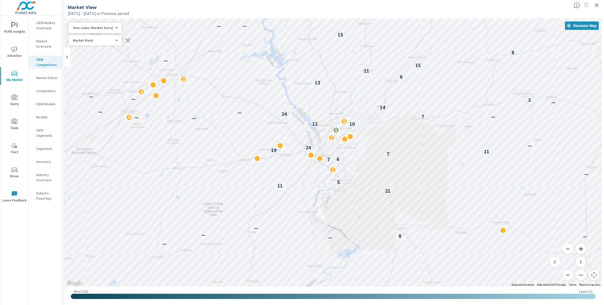
click at [581, 249] on button "Zoom in" at bounding box center [581, 249] width 10 height 10
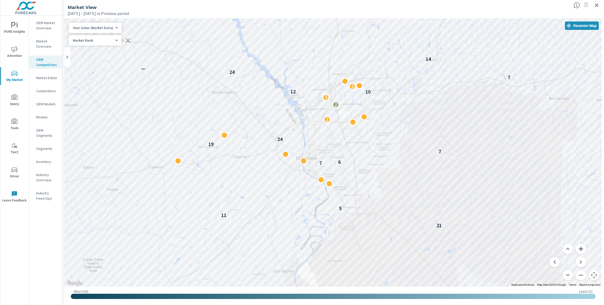
click at [581, 249] on button "Zoom in" at bounding box center [581, 249] width 10 height 10
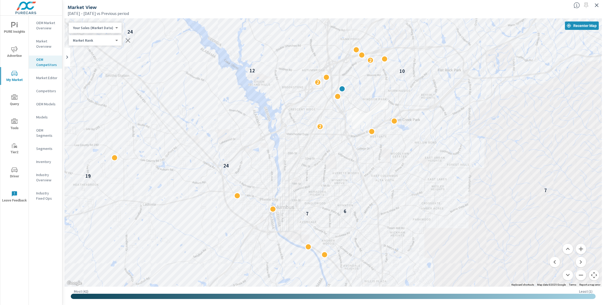
drag, startPoint x: 518, startPoint y: 141, endPoint x: 521, endPoint y: 185, distance: 43.9
click at [521, 185] on div "21 11 5 7 6 7 19 24 2 2 10 12 2 7 24 — 14 13 6" at bounding box center [334, 152] width 538 height 269
click at [581, 278] on button "Zoom out" at bounding box center [581, 275] width 10 height 10
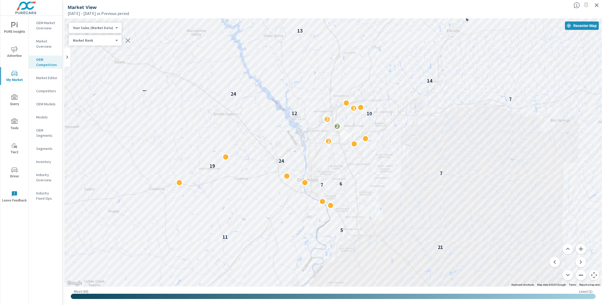
click at [581, 278] on button "Zoom out" at bounding box center [581, 275] width 10 height 10
